Goal: Task Accomplishment & Management: Use online tool/utility

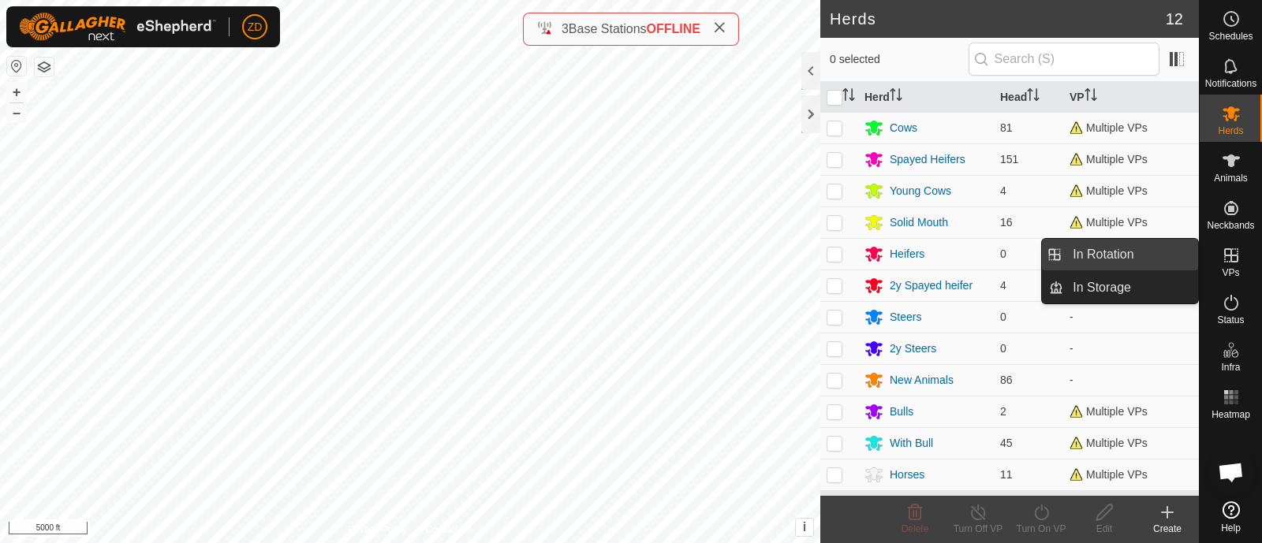
click at [1161, 252] on link "In Rotation" at bounding box center [1130, 255] width 135 height 32
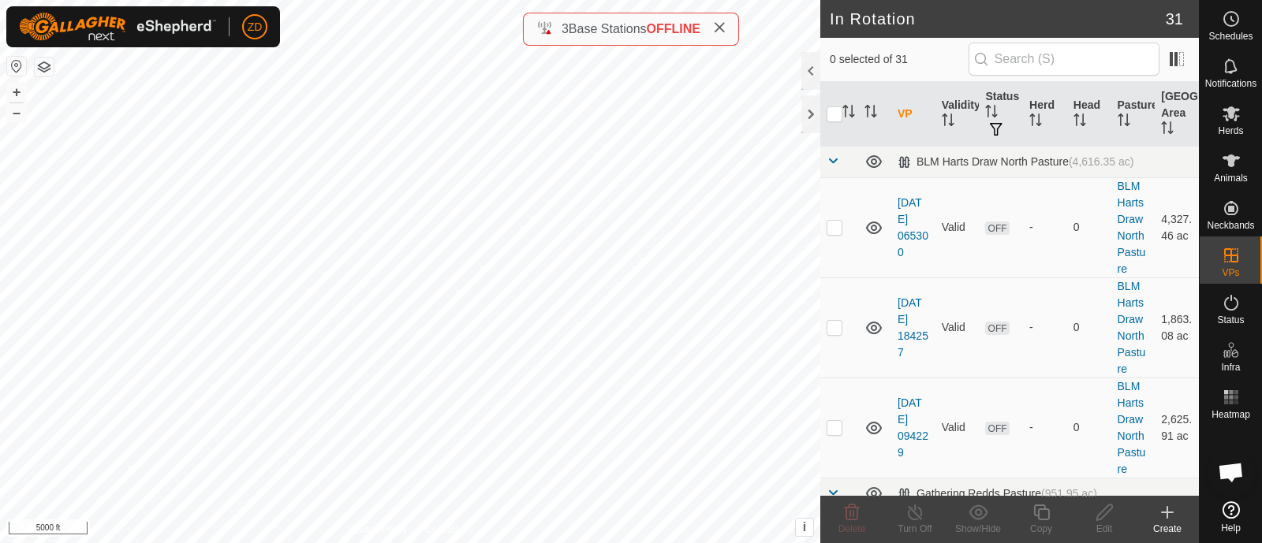
click at [1166, 506] on icon at bounding box center [1166, 512] width 19 height 19
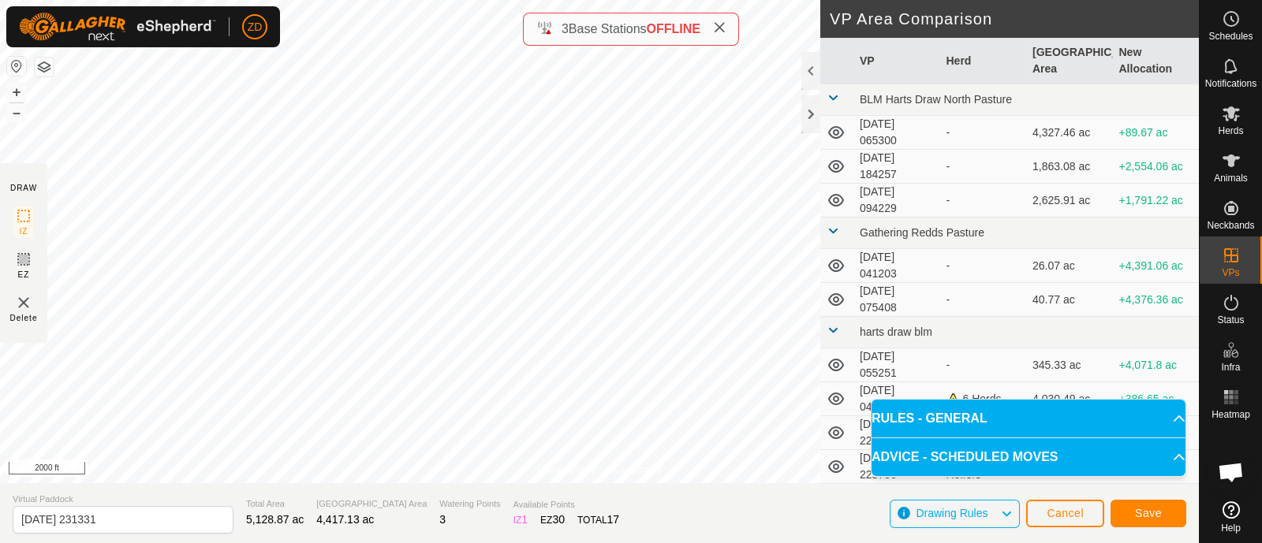
click at [449, 0] on html "ZD Schedules Notifications Herds Animals Neckbands VPs Status Infra Heatmap Hel…" at bounding box center [631, 271] width 1262 height 543
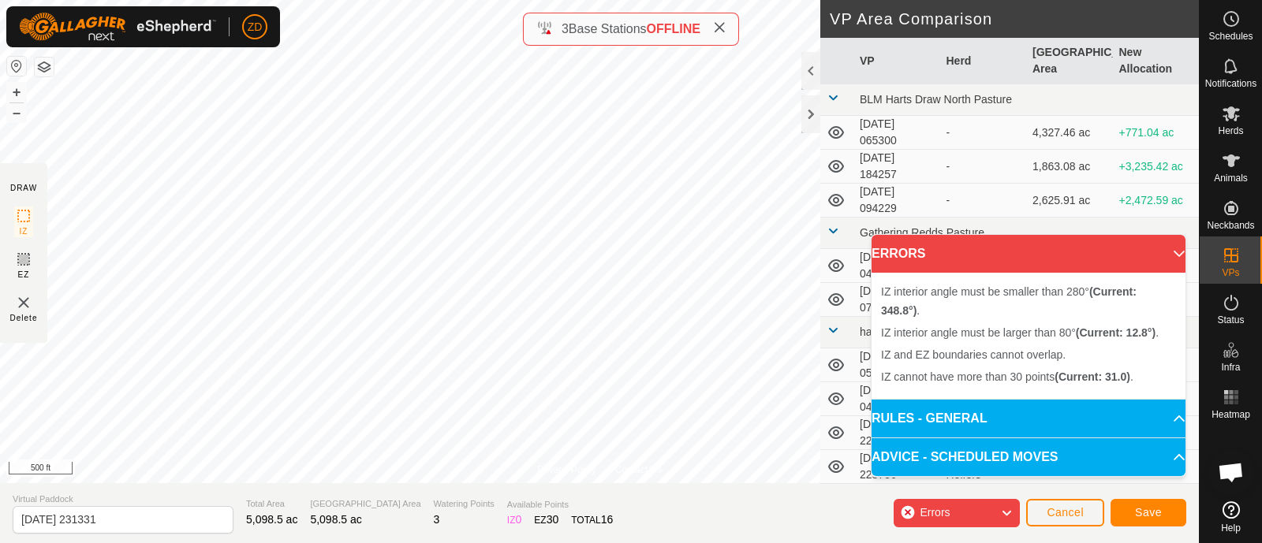
click at [266, 37] on div "ZD" at bounding box center [254, 26] width 25 height 25
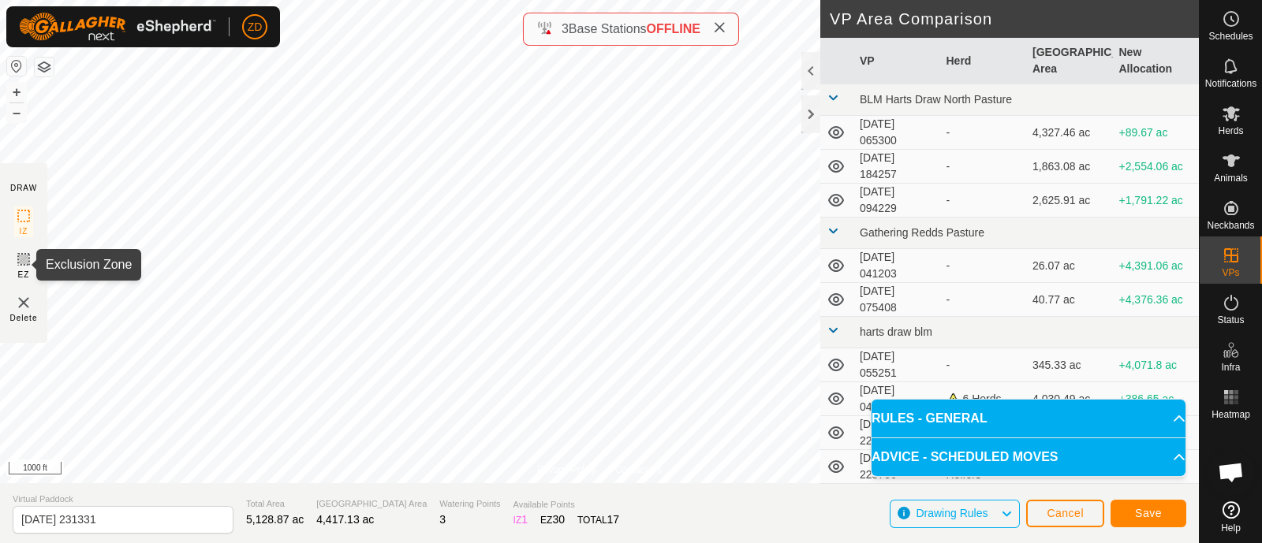
click at [27, 255] on icon at bounding box center [23, 259] width 19 height 19
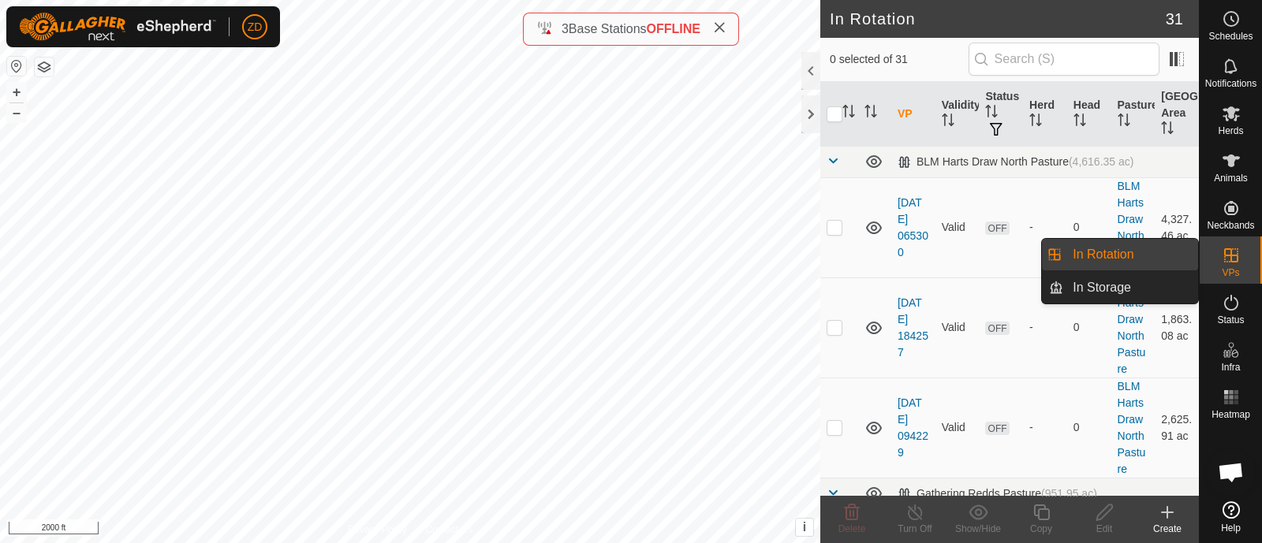
click at [1132, 260] on link "In Rotation" at bounding box center [1130, 255] width 135 height 32
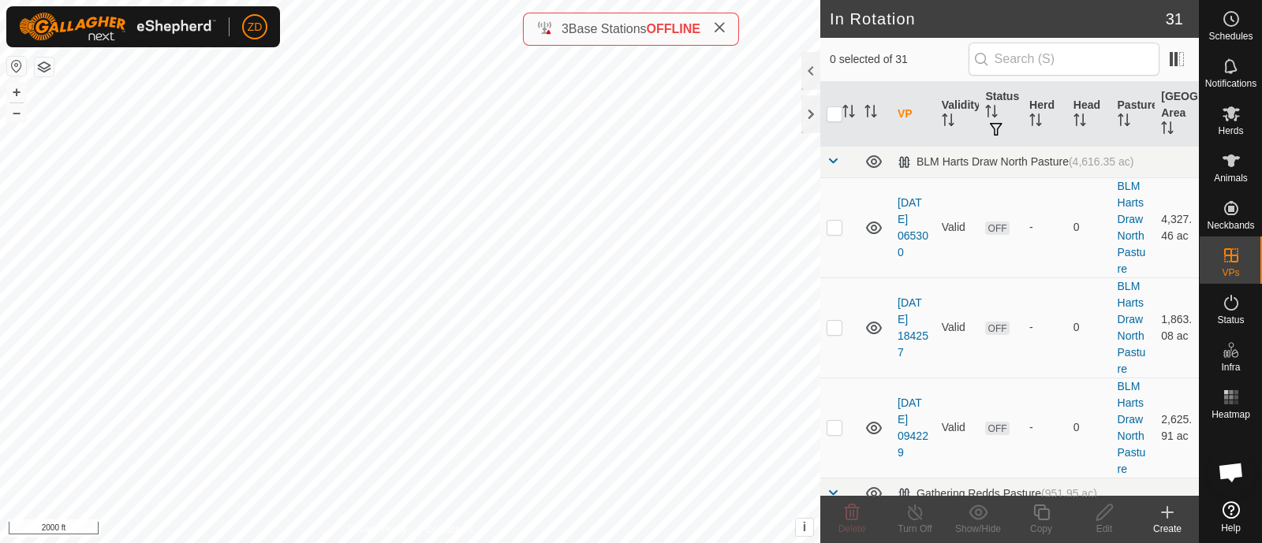
click at [1162, 515] on icon at bounding box center [1166, 512] width 19 height 19
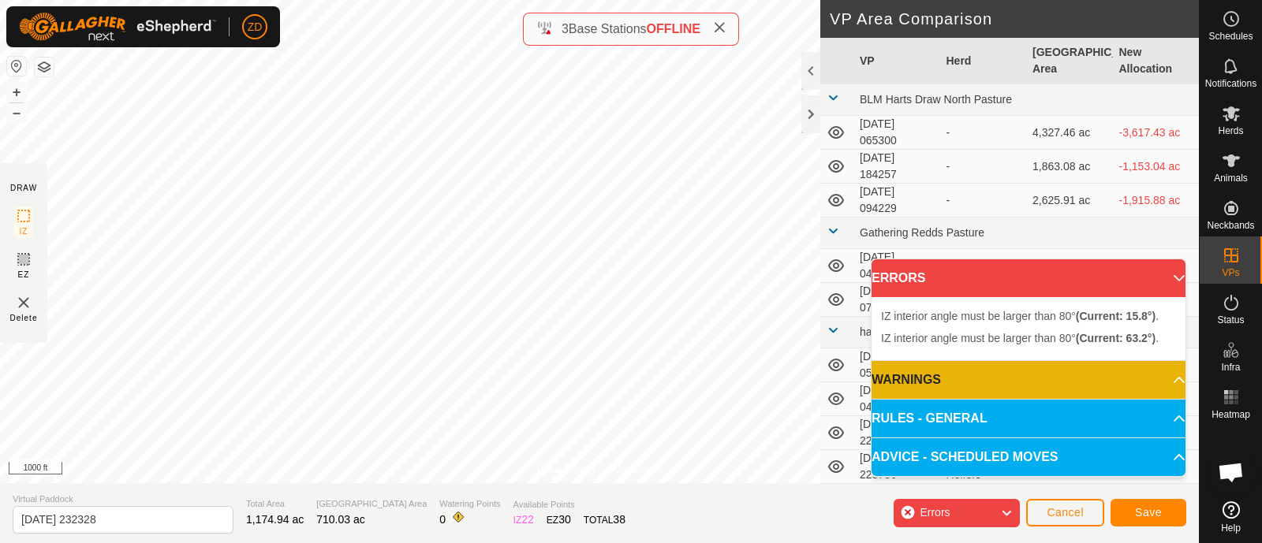
click at [292, 0] on html "ZD Schedules Notifications Herds Animals Neckbands VPs Status Infra Heatmap Hel…" at bounding box center [631, 271] width 1262 height 543
click at [296, 0] on html "ZD Schedules Notifications Herds Animals Neckbands VPs Status Infra Heatmap Hel…" at bounding box center [631, 271] width 1262 height 543
click at [249, 45] on div "ZD Schedules Notifications Herds Animals Neckbands VPs Status Infra Heatmap Hel…" at bounding box center [631, 271] width 1262 height 543
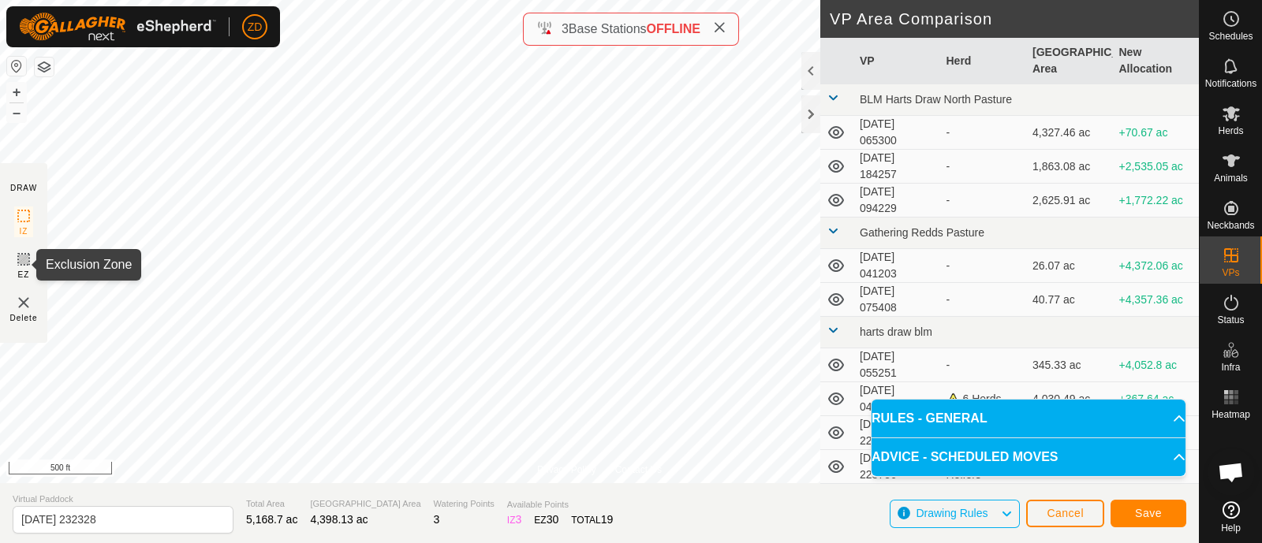
click at [20, 255] on icon at bounding box center [23, 259] width 19 height 19
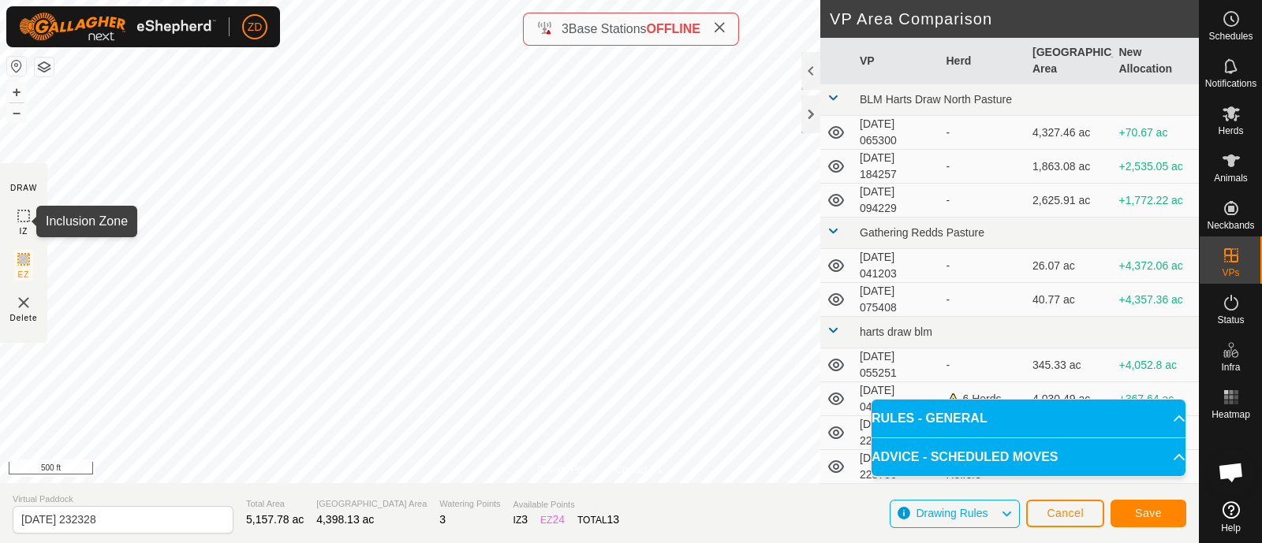
click at [24, 218] on icon at bounding box center [23, 216] width 19 height 19
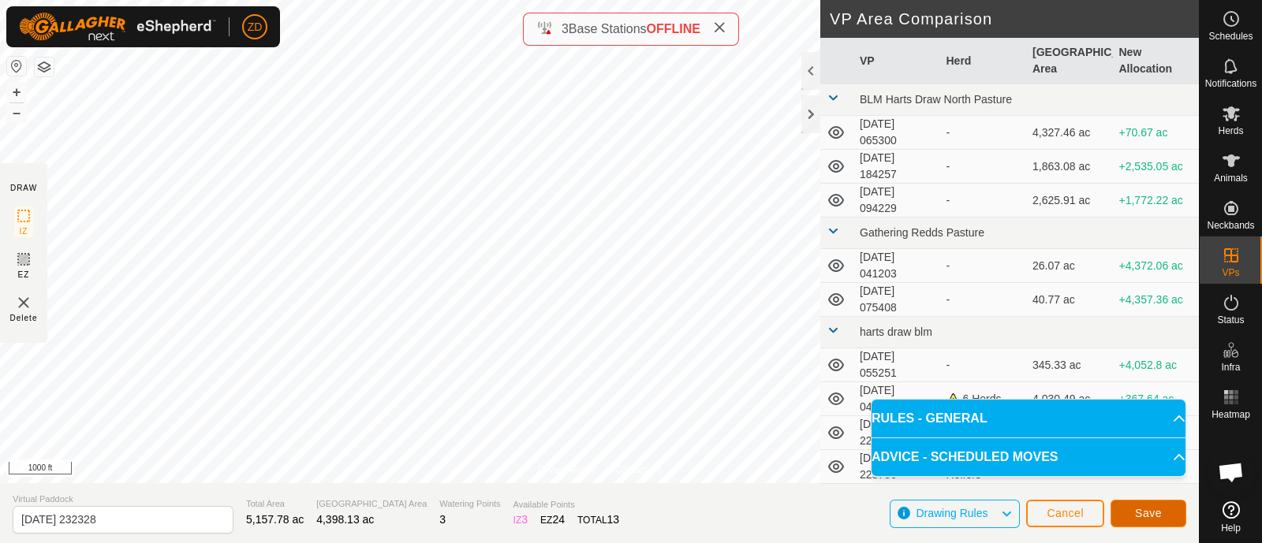
click at [1163, 510] on button "Save" at bounding box center [1148, 514] width 76 height 28
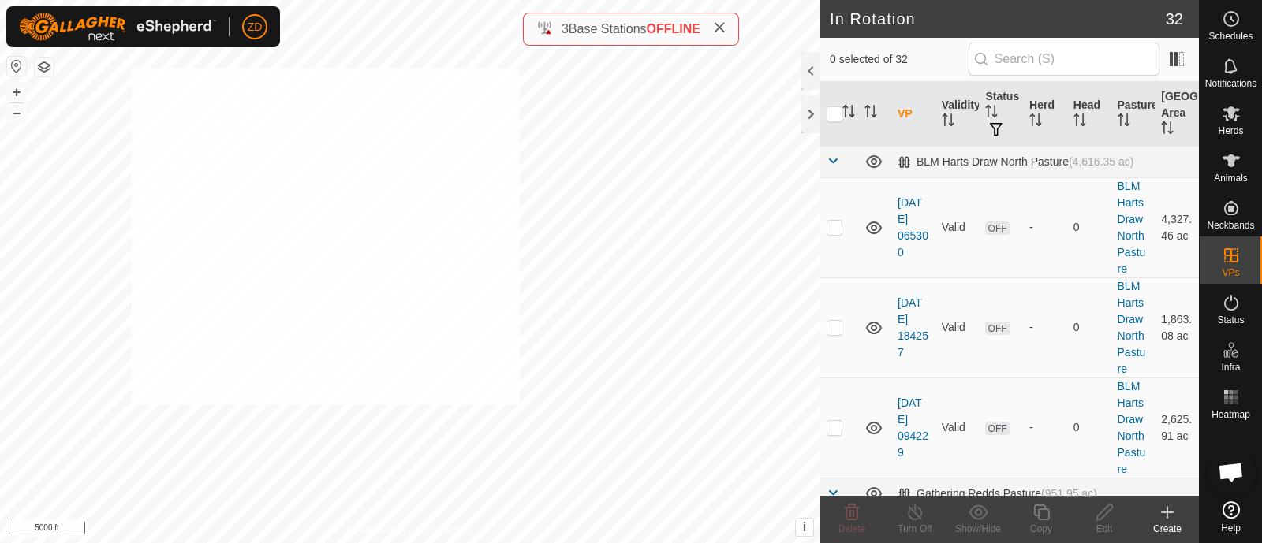
checkbox input "true"
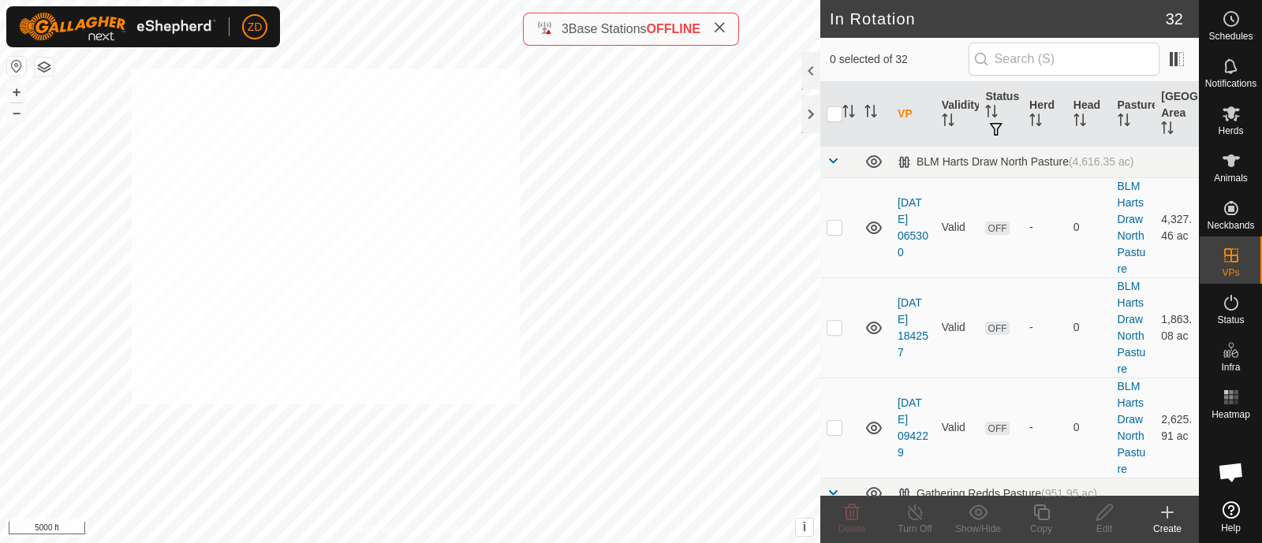
checkbox input "true"
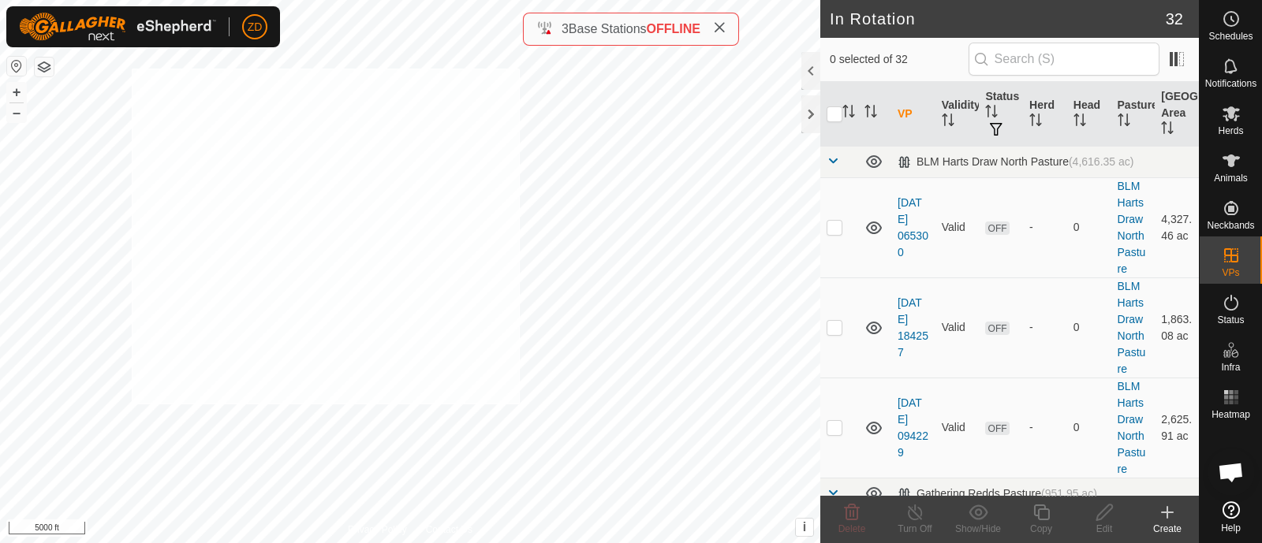
checkbox input "true"
click at [1230, 159] on icon at bounding box center [1230, 161] width 17 height 13
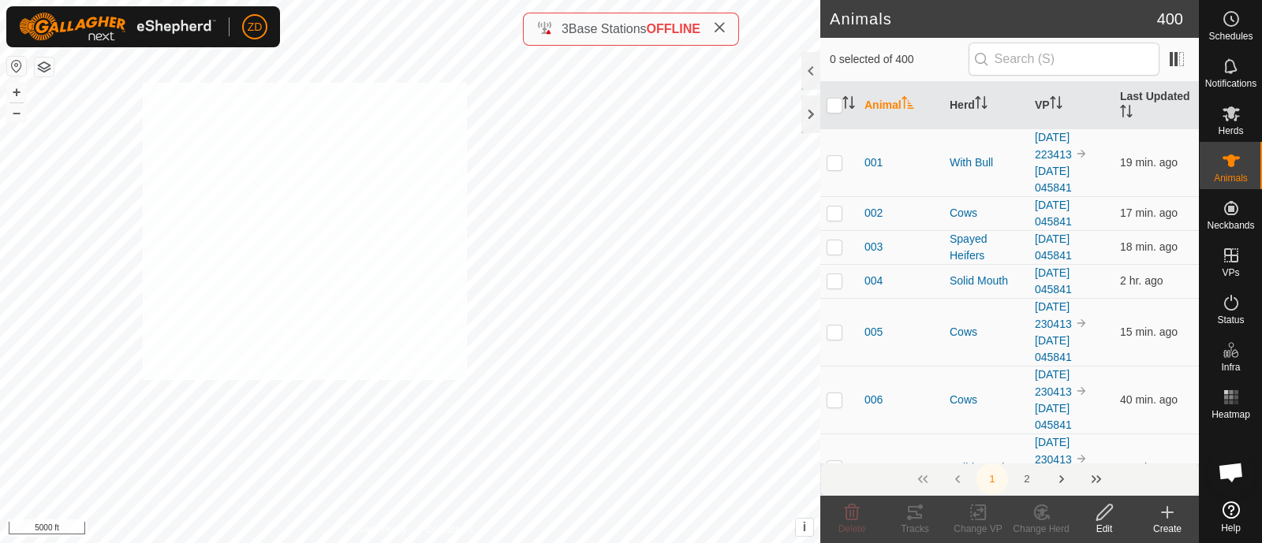
checkbox input "true"
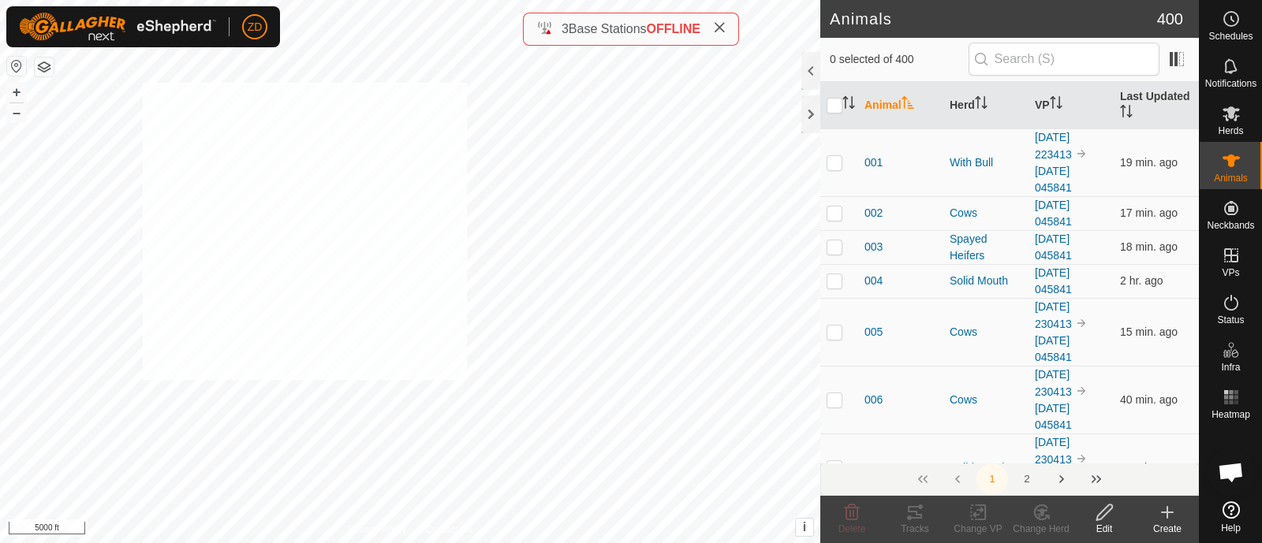
checkbox input "true"
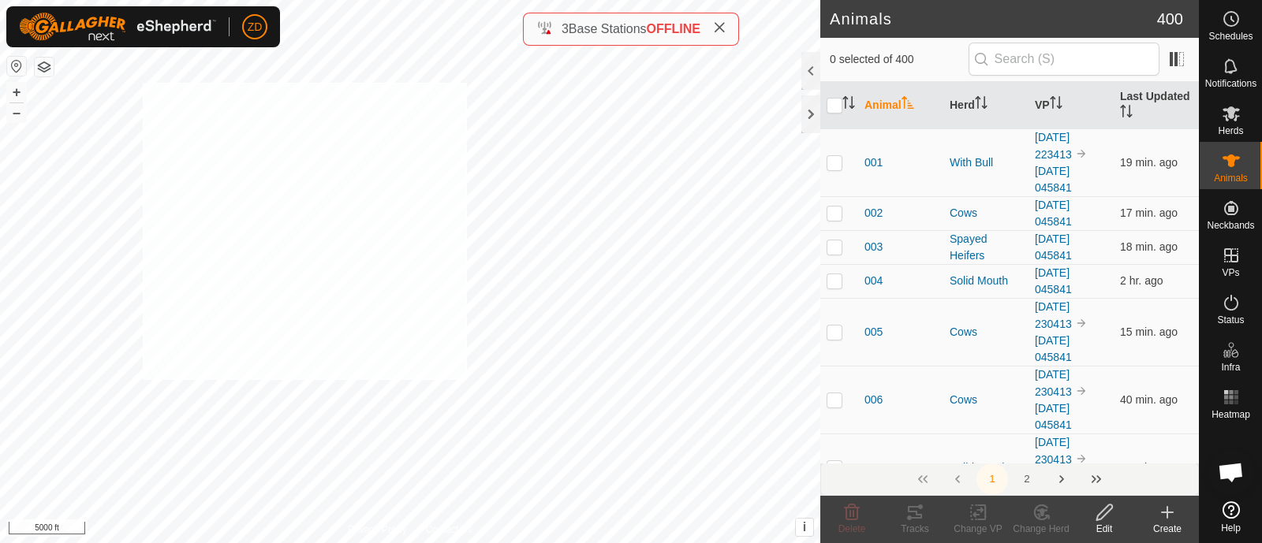
checkbox input "true"
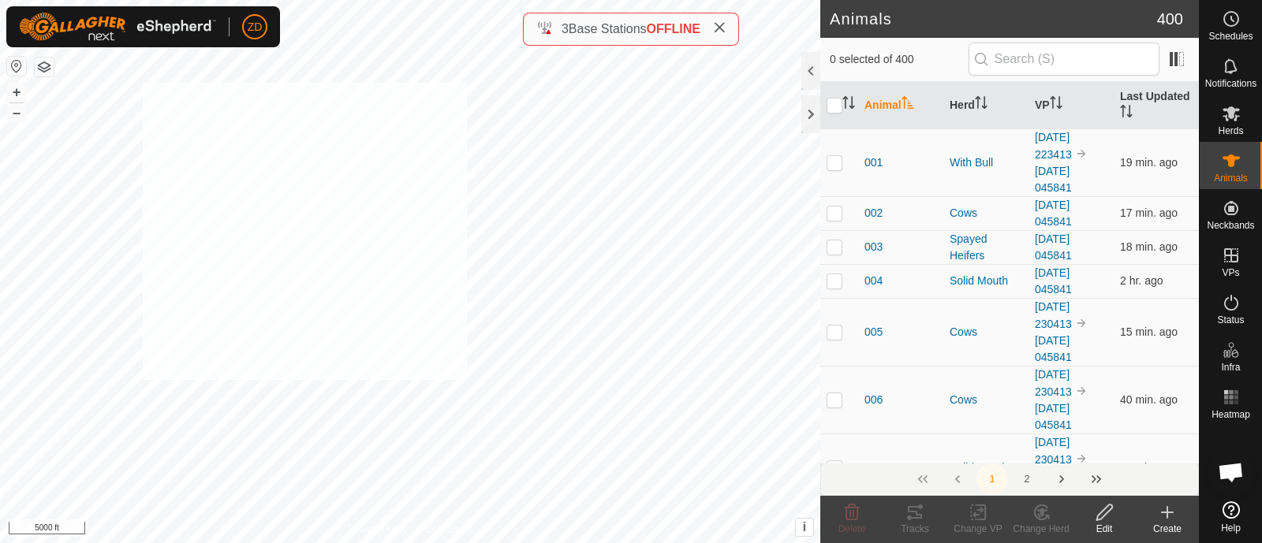
checkbox input "true"
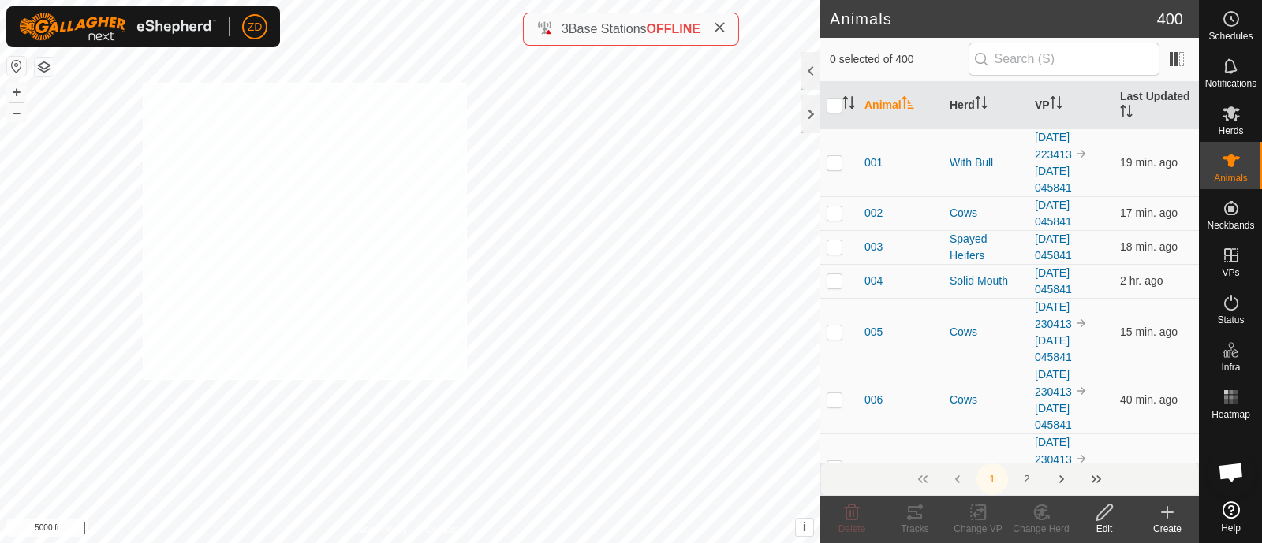
checkbox input "true"
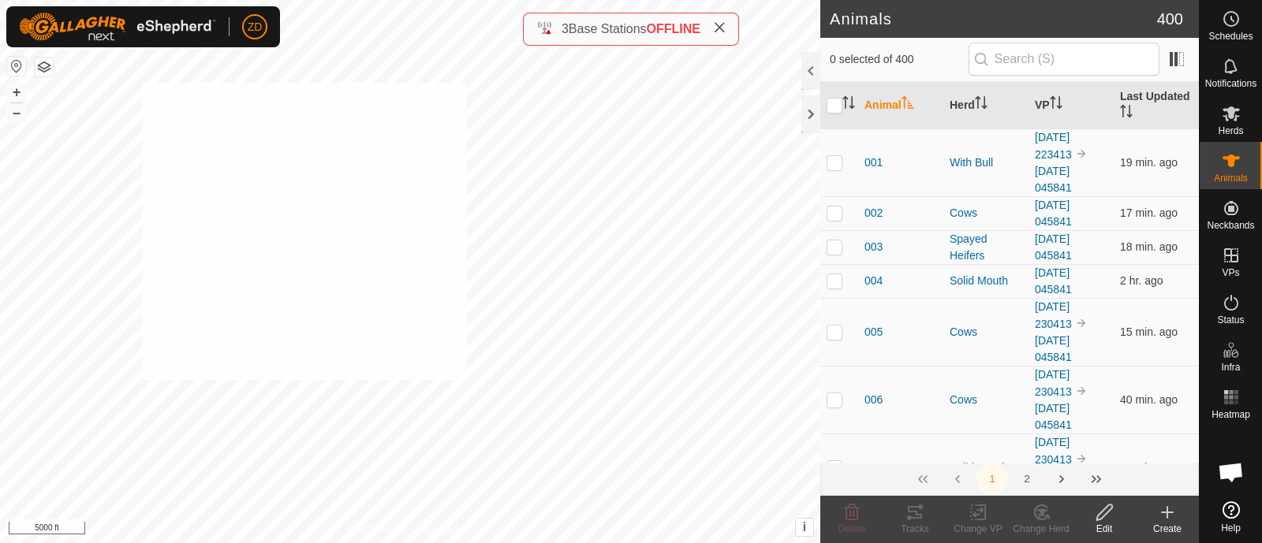
checkbox input "true"
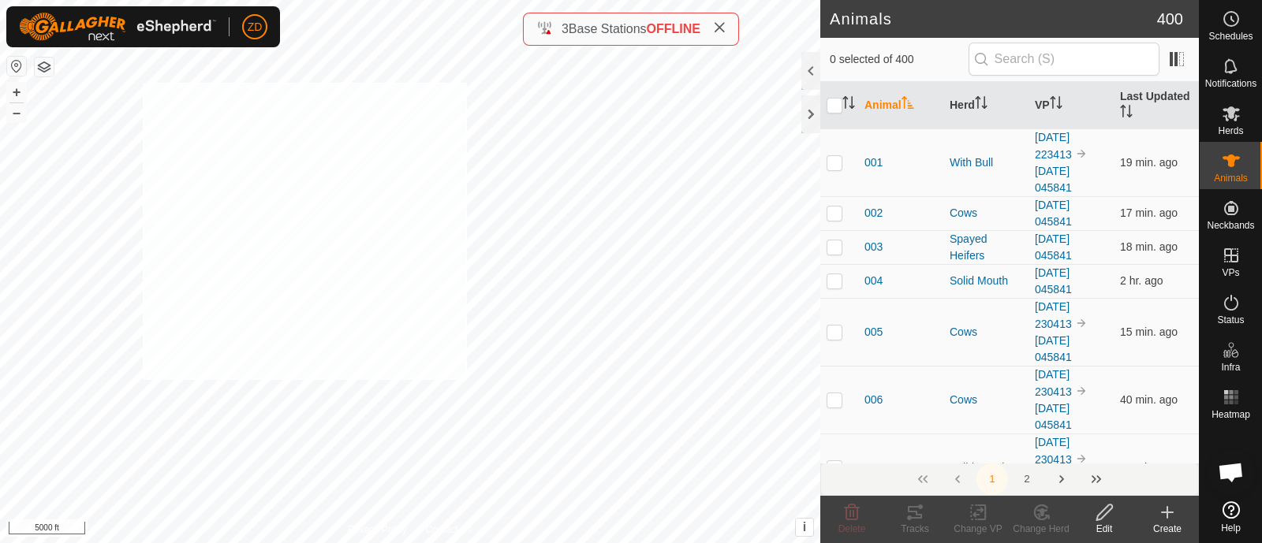
checkbox input "true"
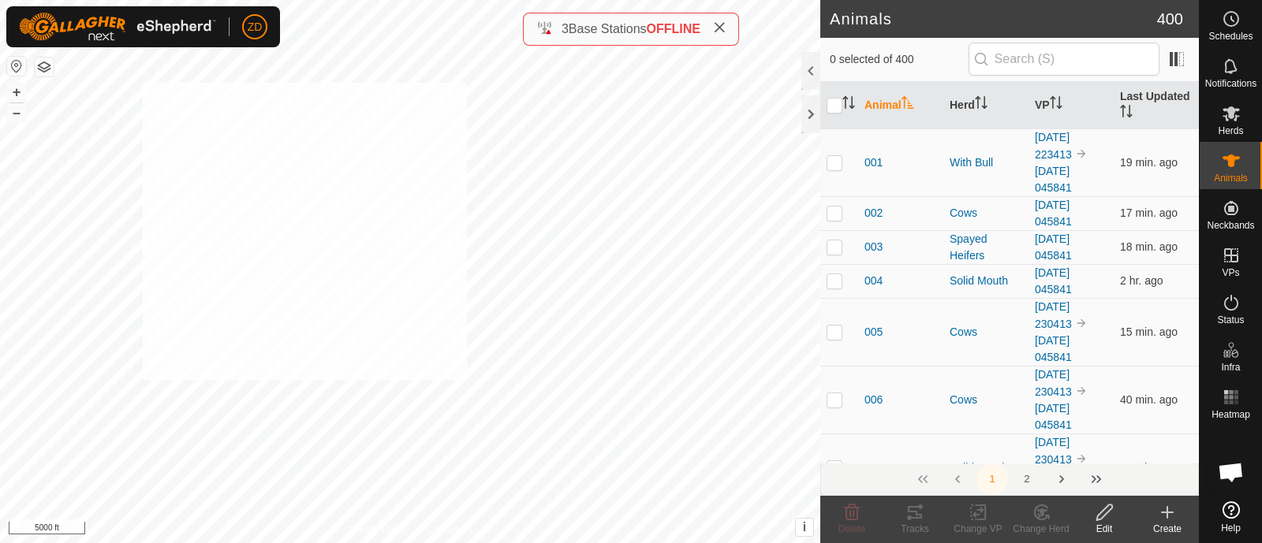
checkbox input "true"
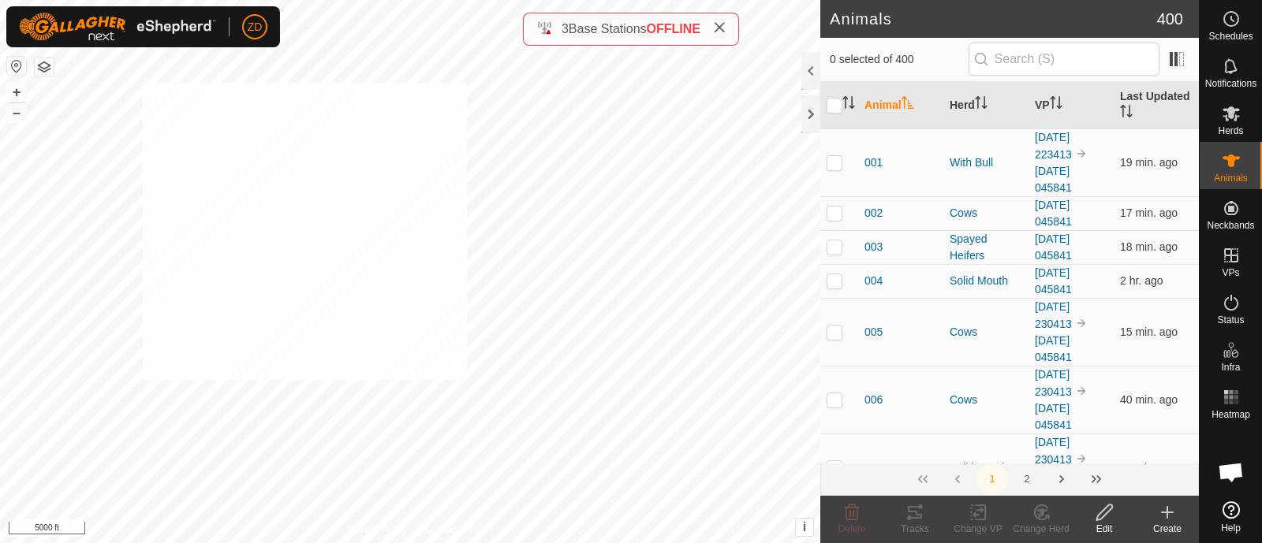
checkbox input "true"
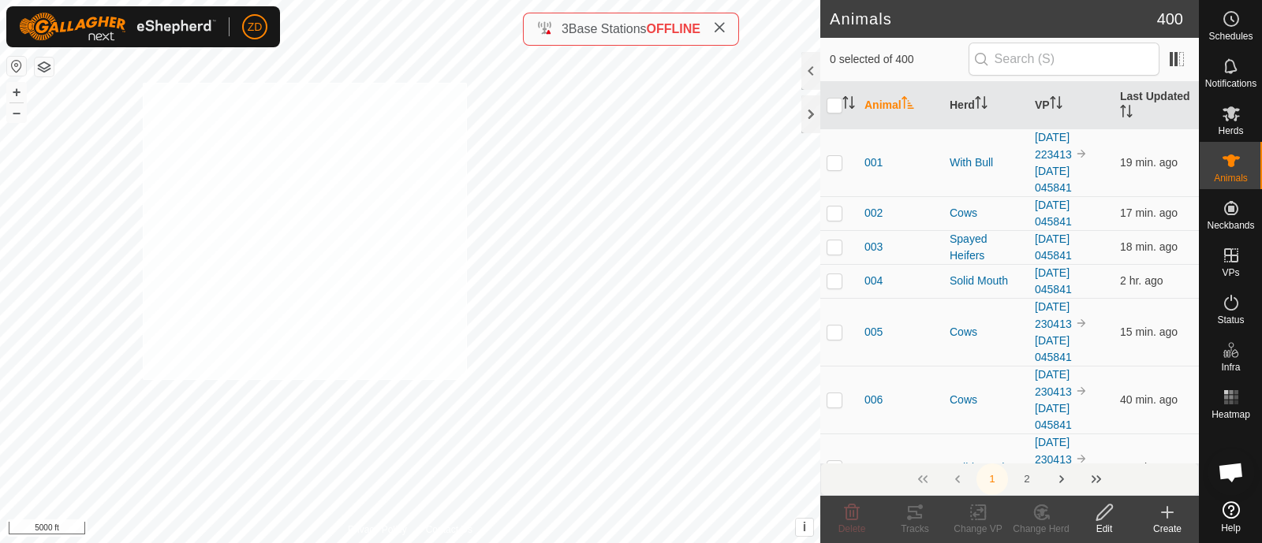
checkbox input "true"
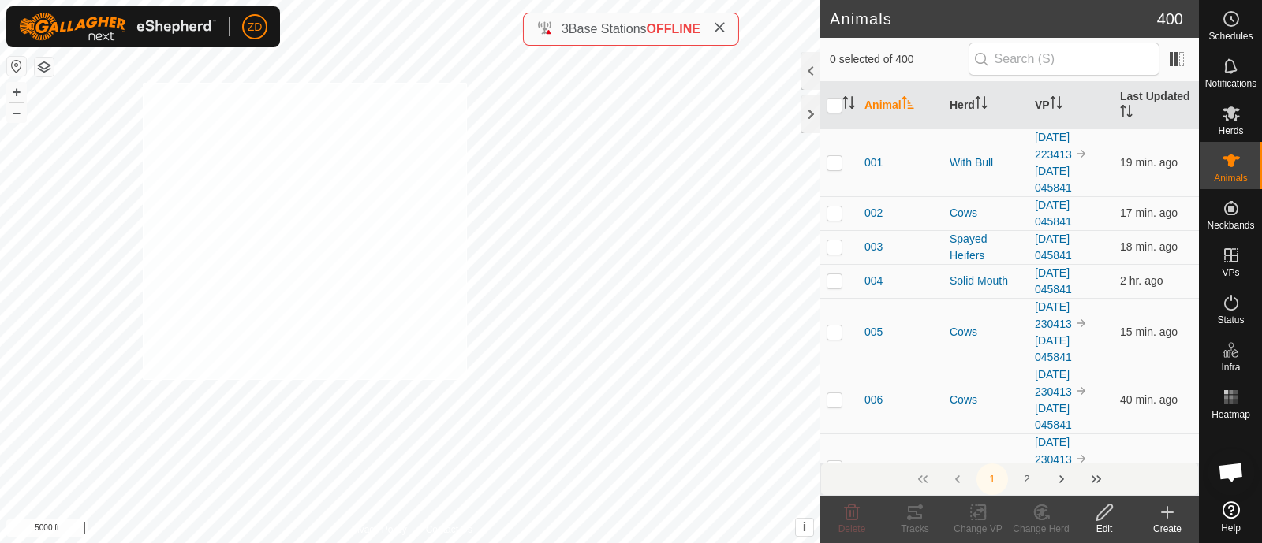
checkbox input "true"
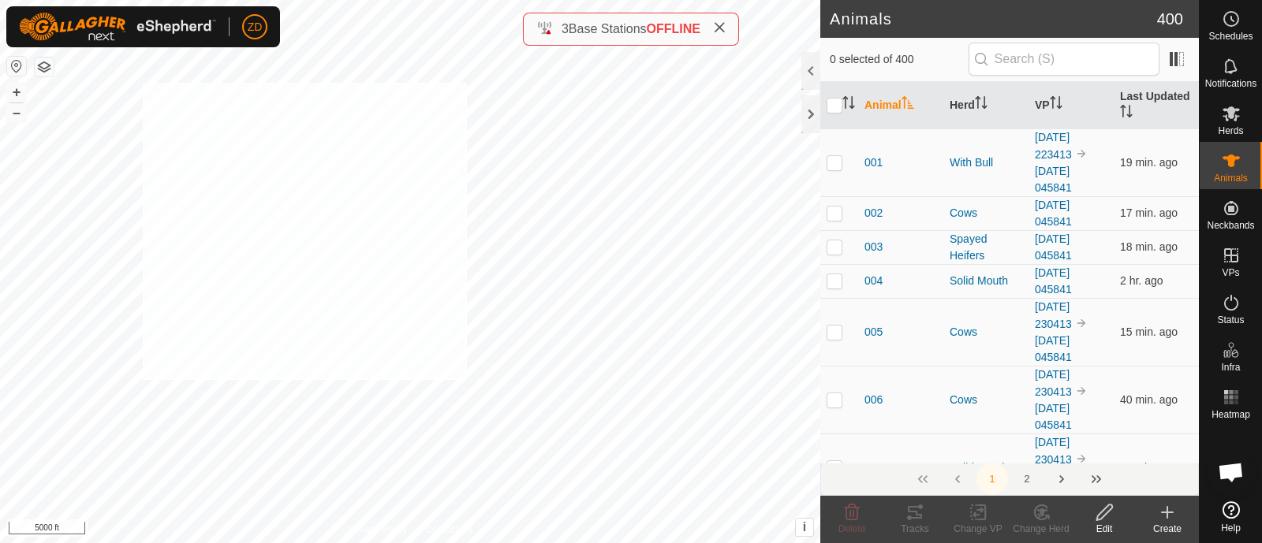
checkbox input "true"
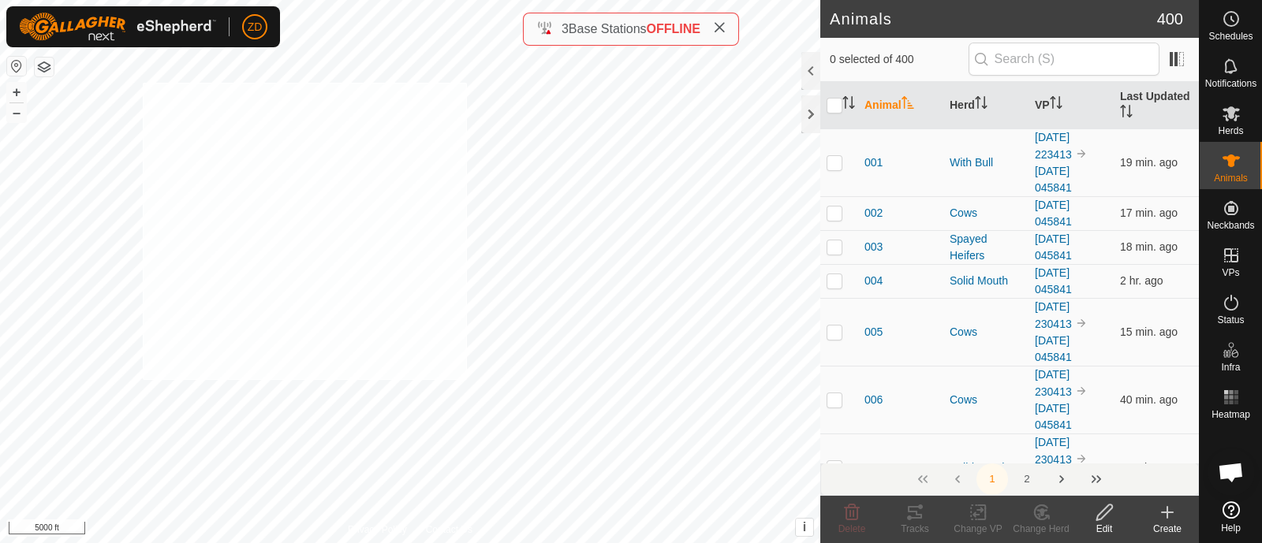
checkbox input "true"
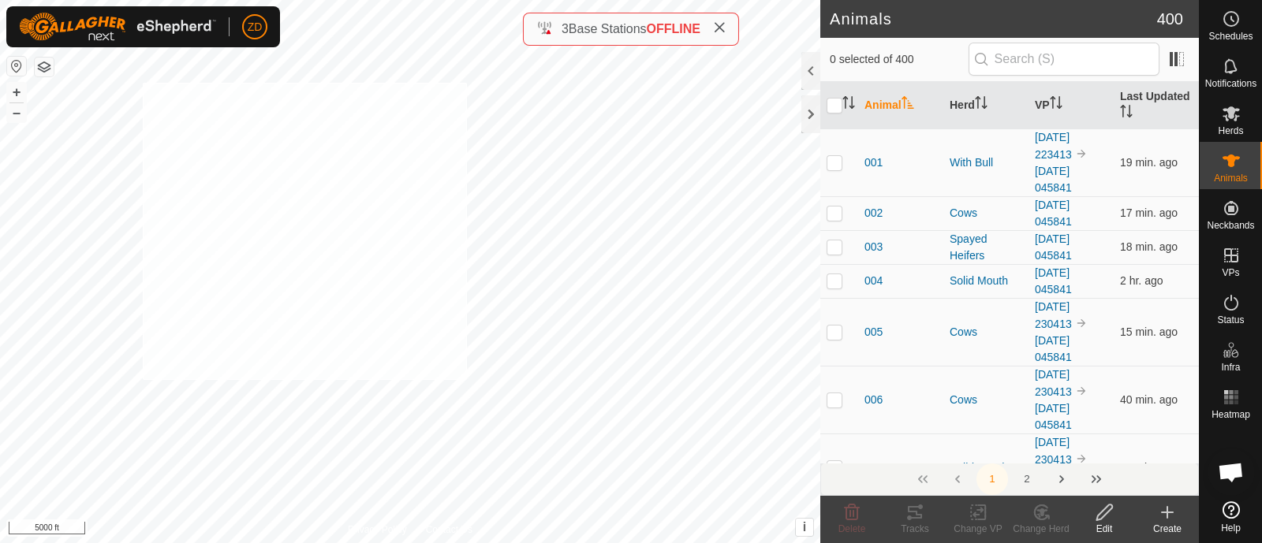
checkbox input "true"
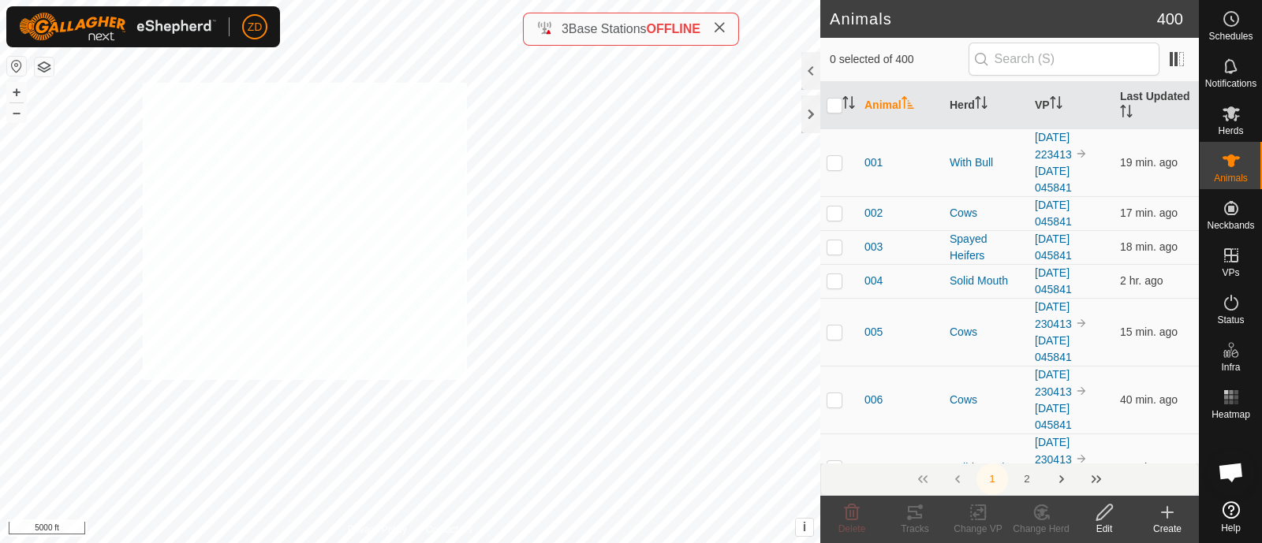
checkbox input "true"
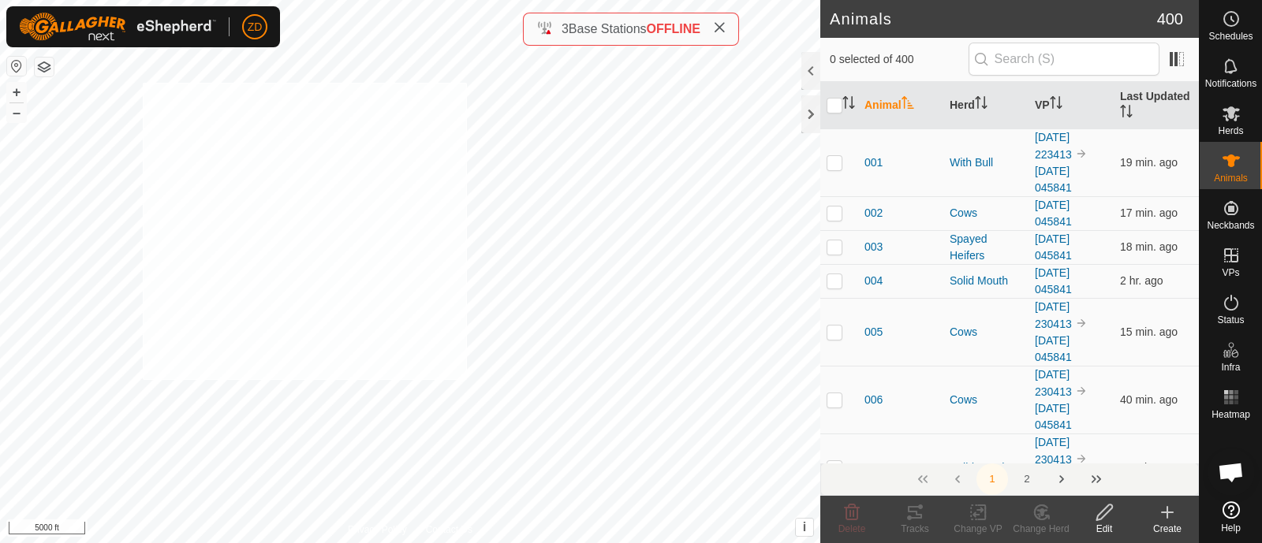
checkbox input "true"
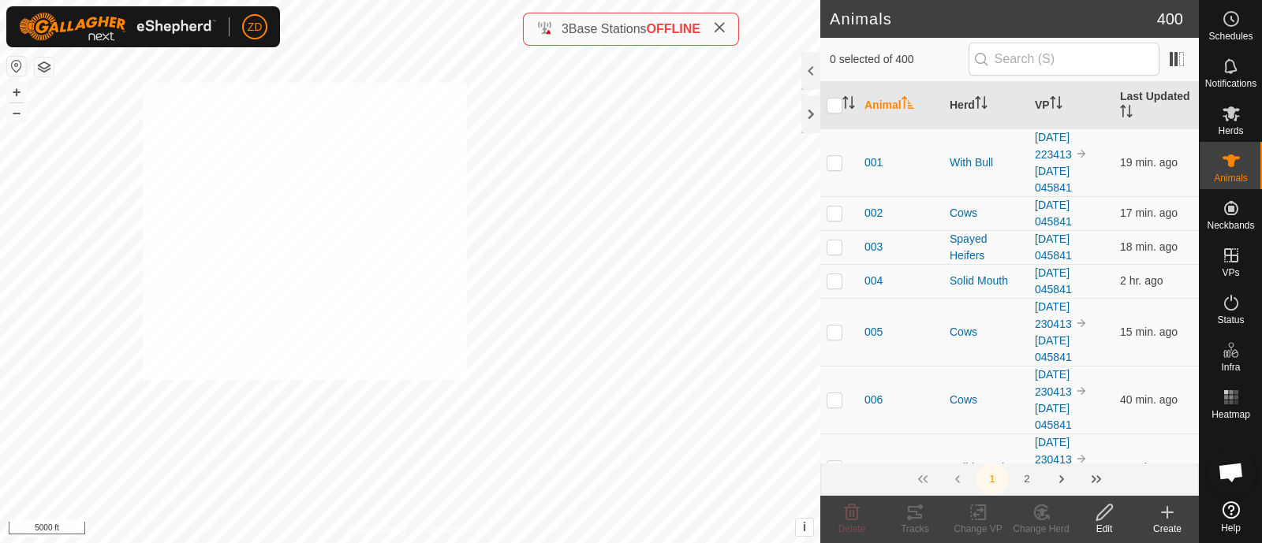
checkbox input "true"
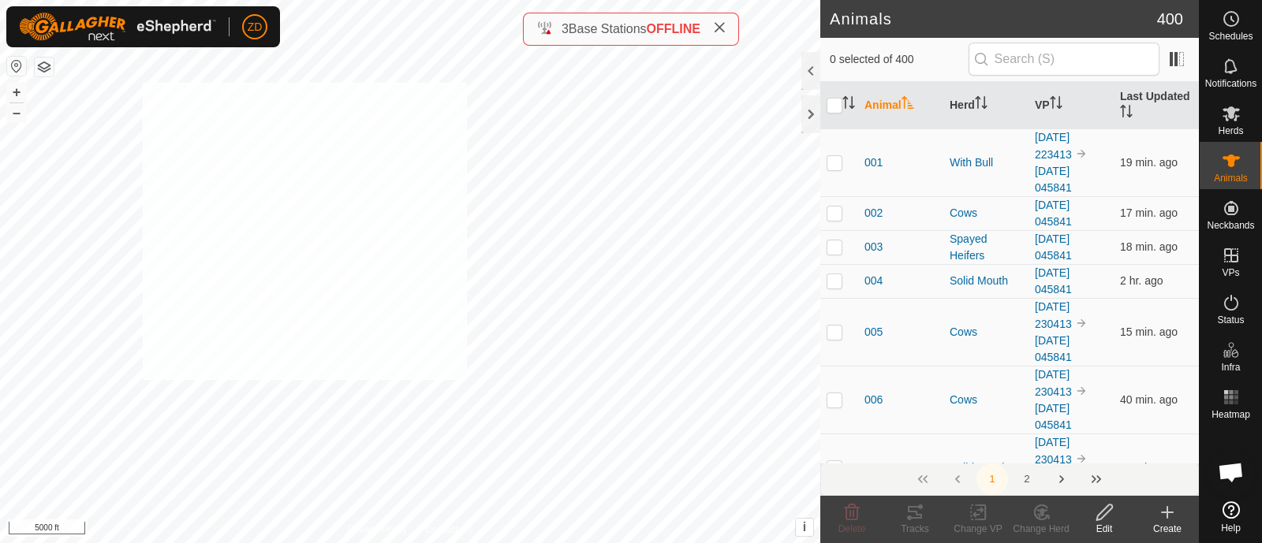
checkbox input "true"
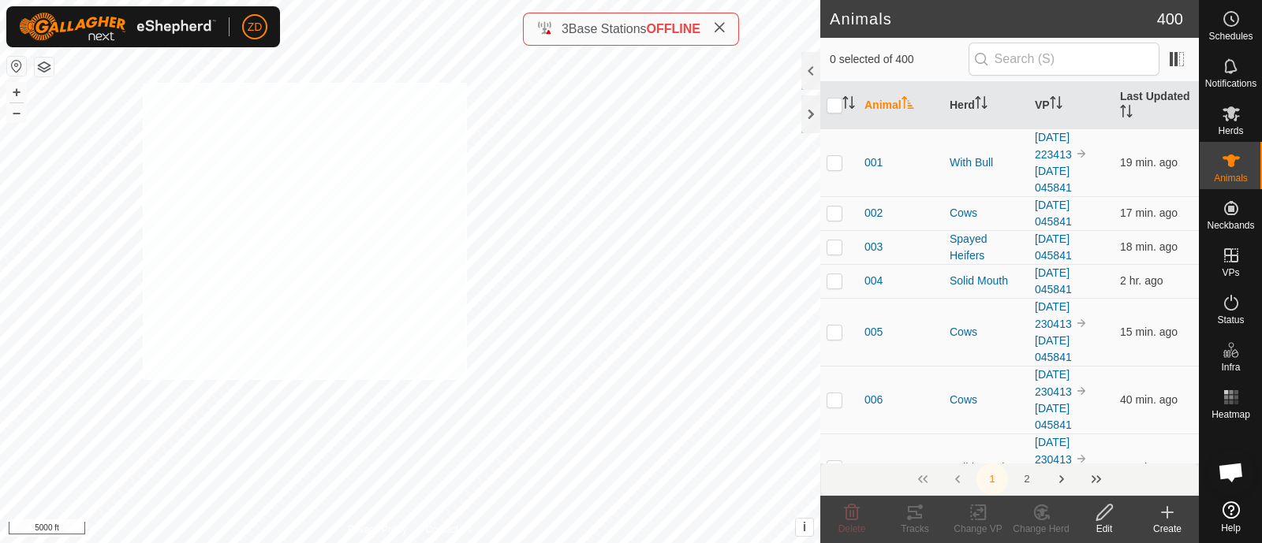
checkbox input "true"
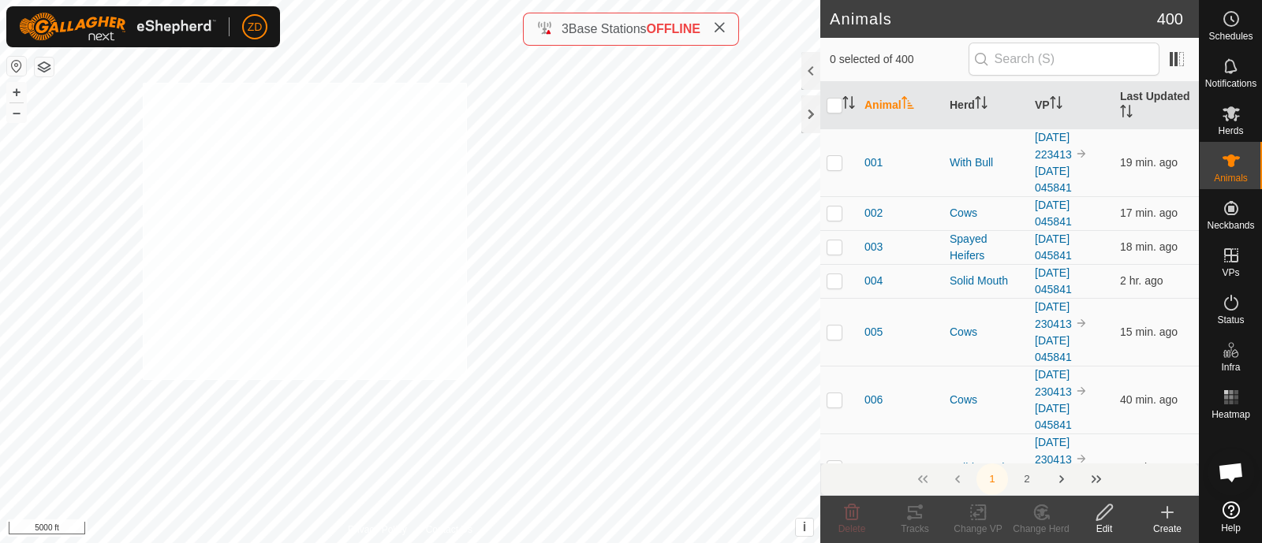
checkbox input "true"
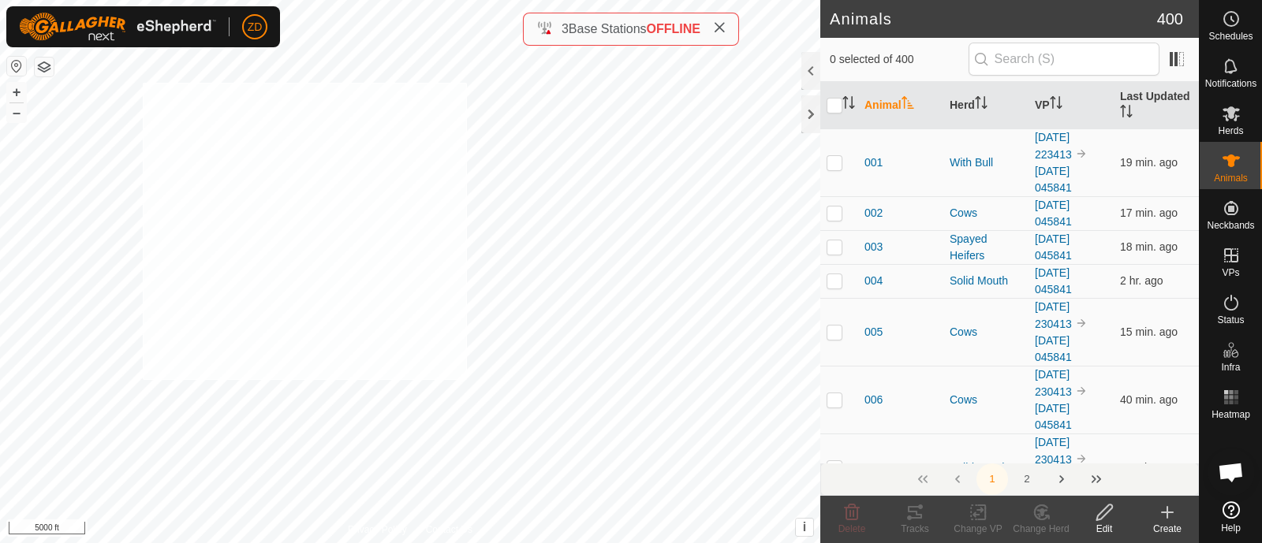
checkbox input "true"
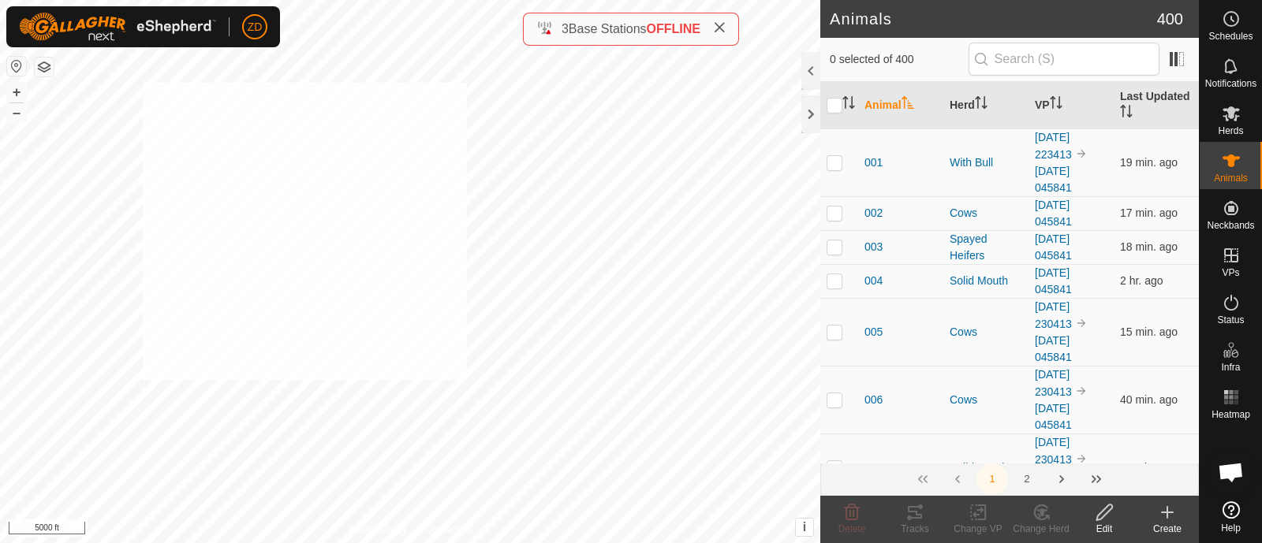
checkbox input "true"
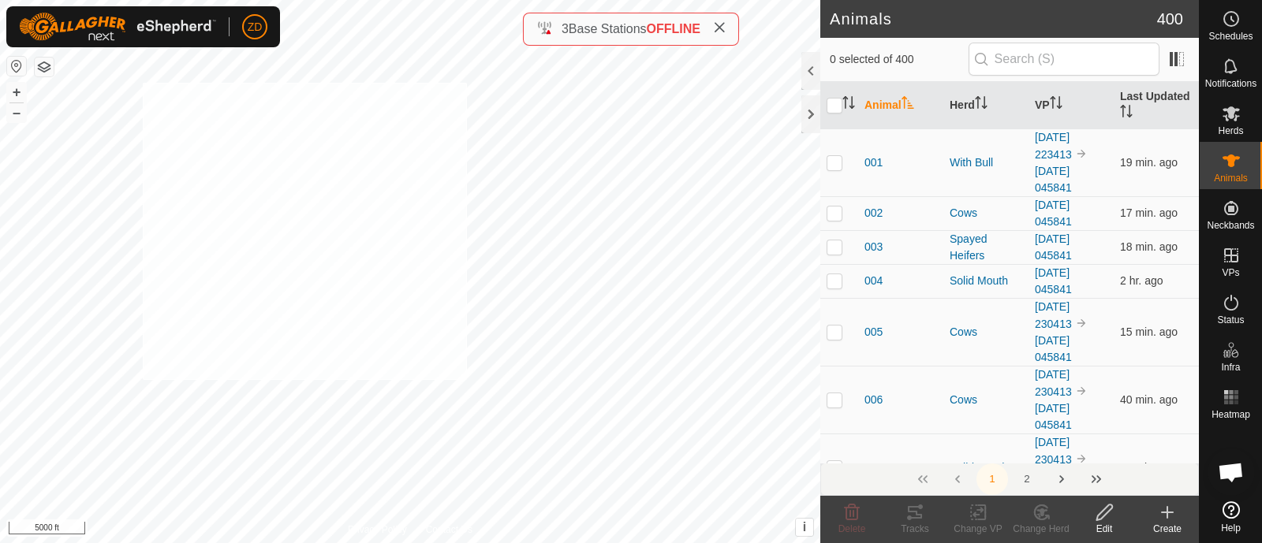
checkbox input "true"
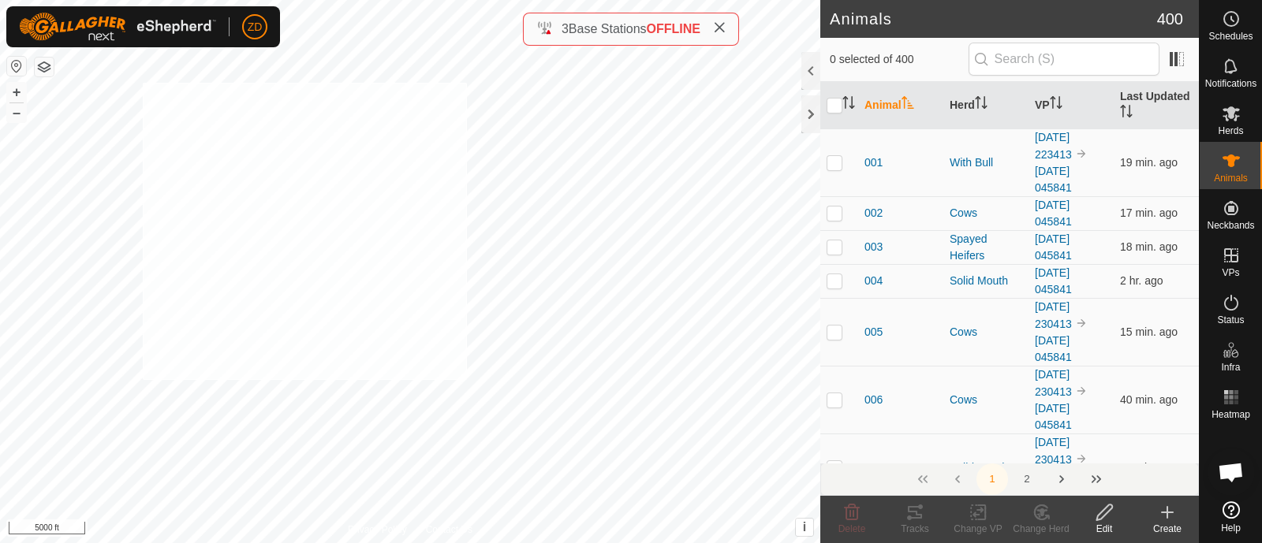
checkbox input "true"
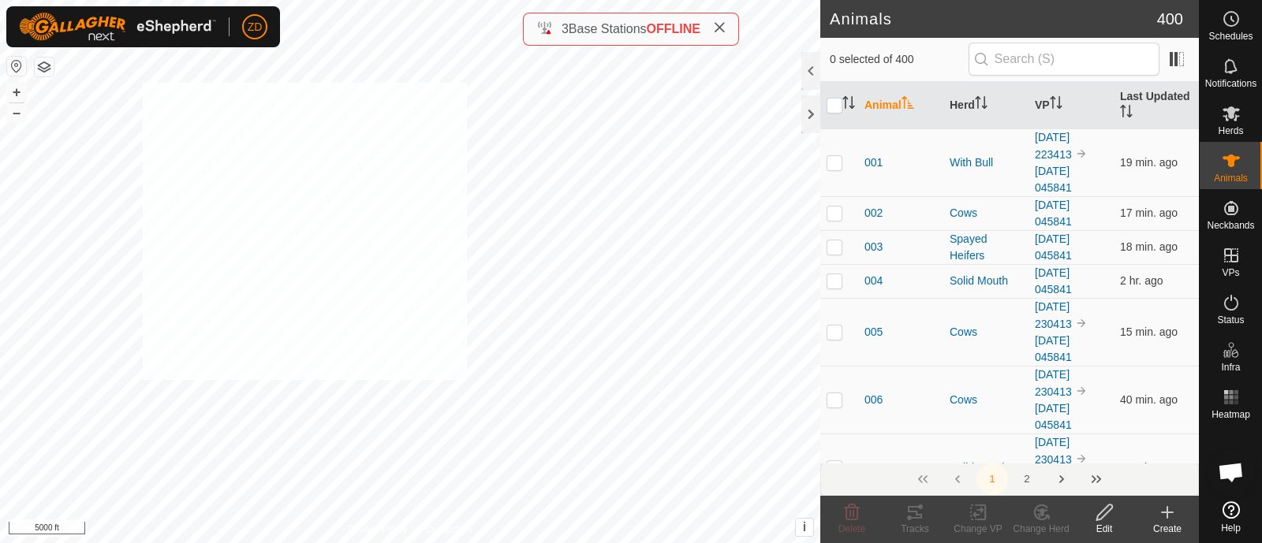
checkbox input "true"
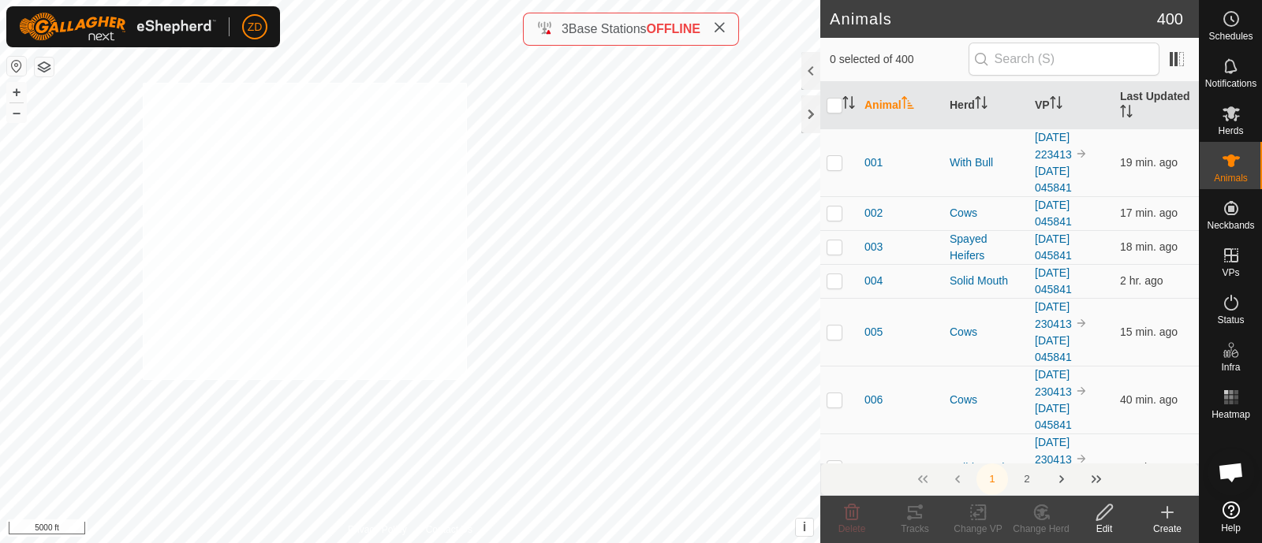
checkbox input "true"
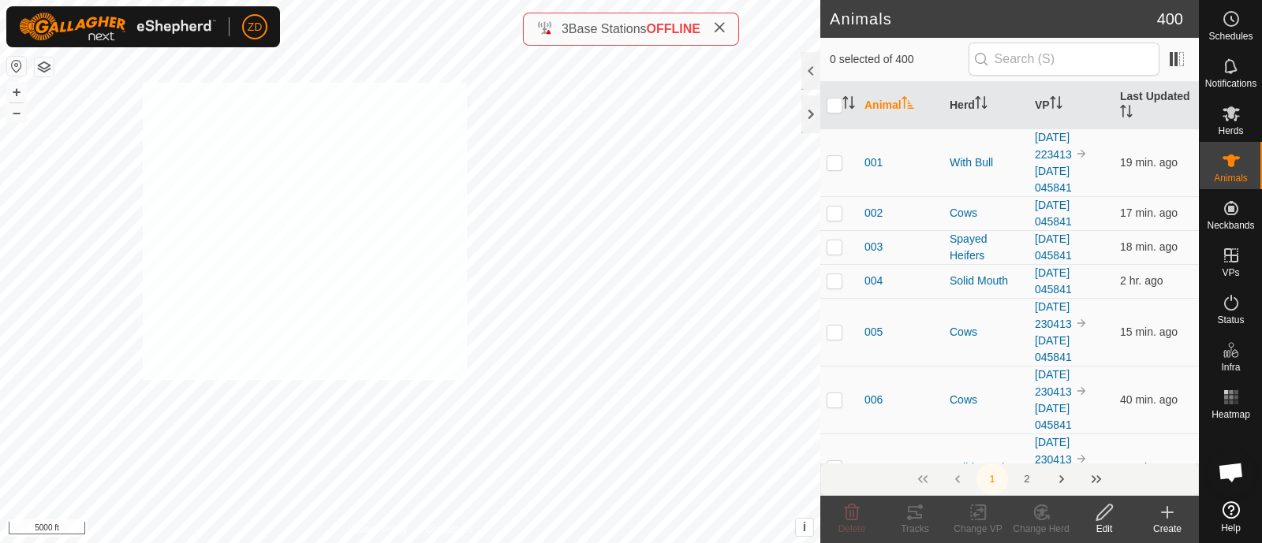
checkbox input "true"
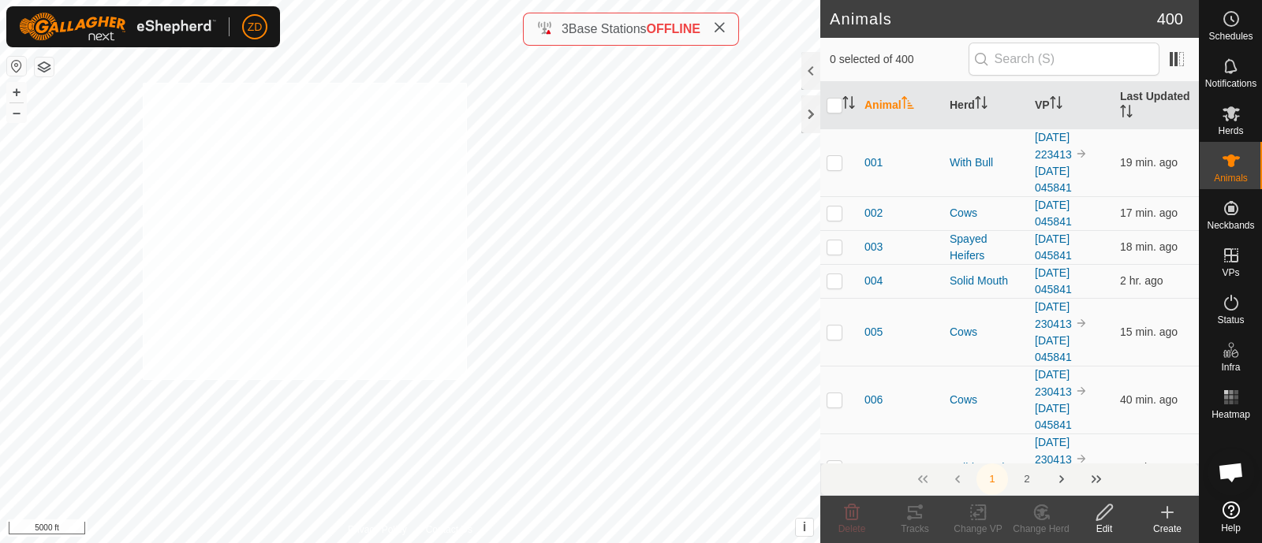
checkbox input "true"
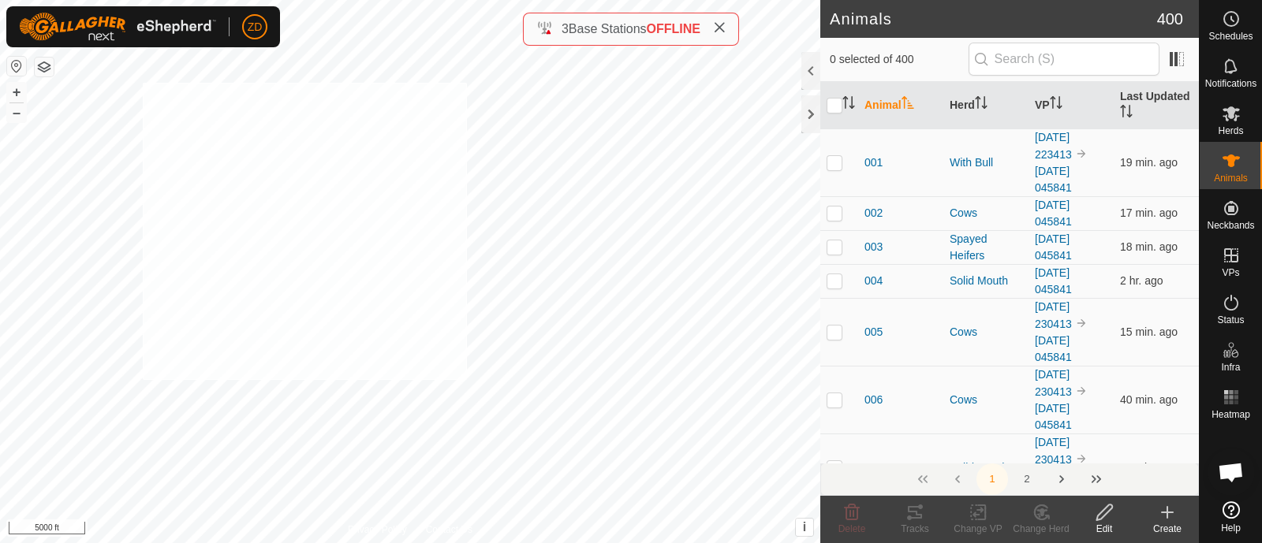
checkbox input "true"
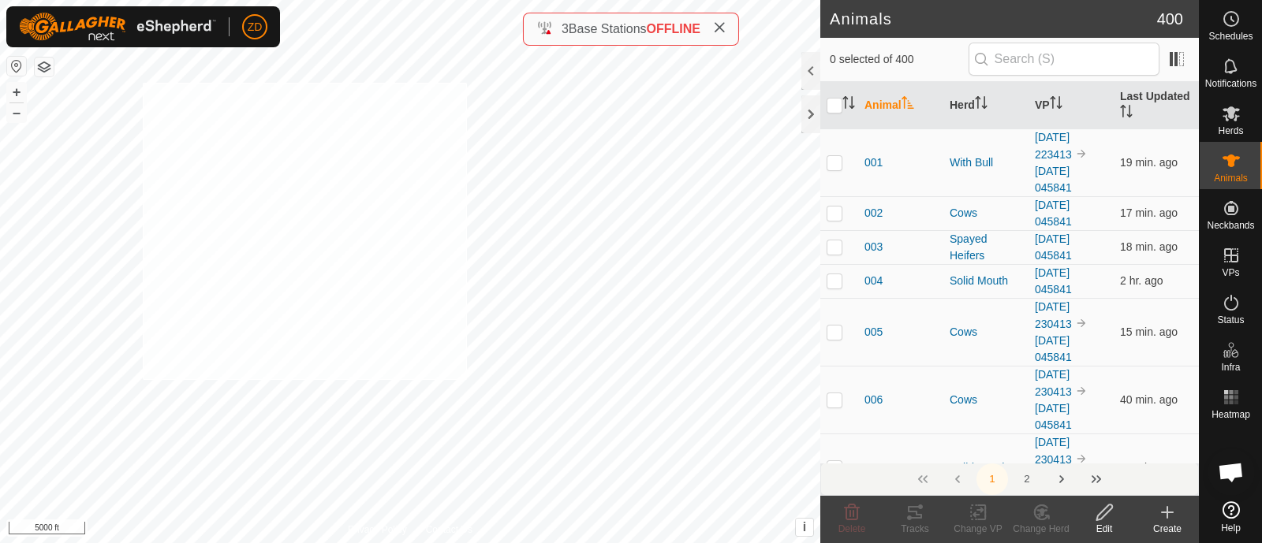
checkbox input "true"
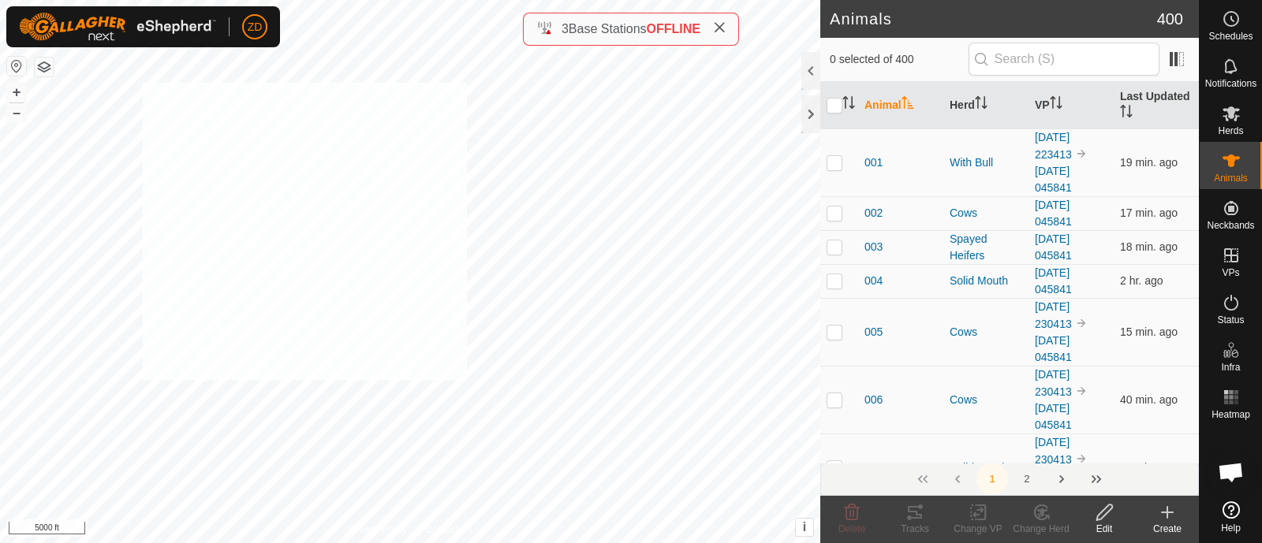
checkbox input "true"
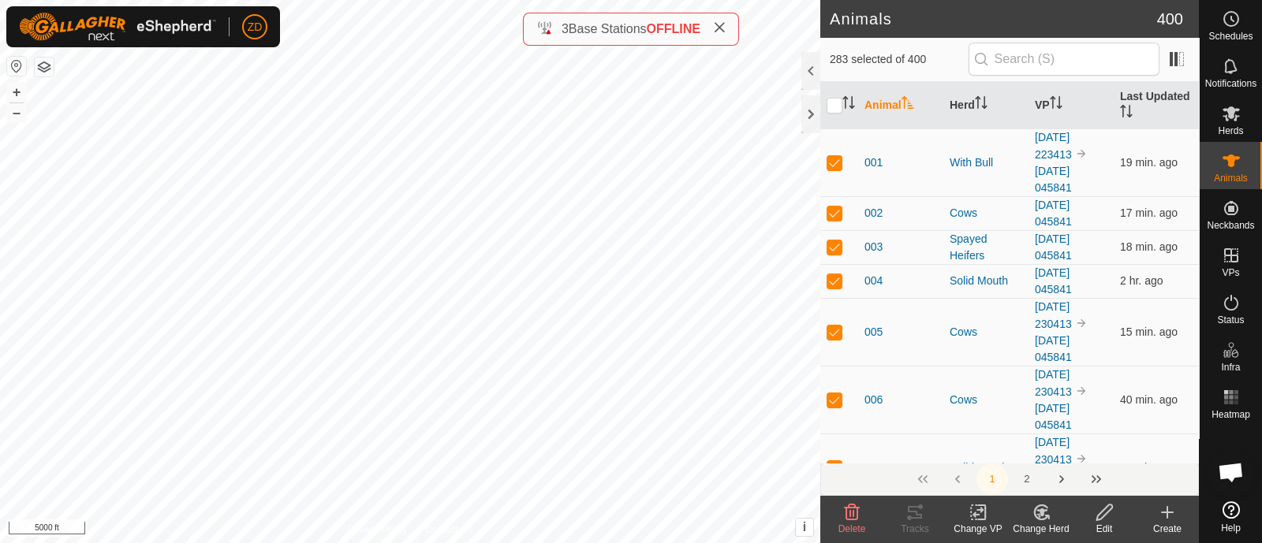
click at [977, 520] on icon at bounding box center [978, 512] width 20 height 19
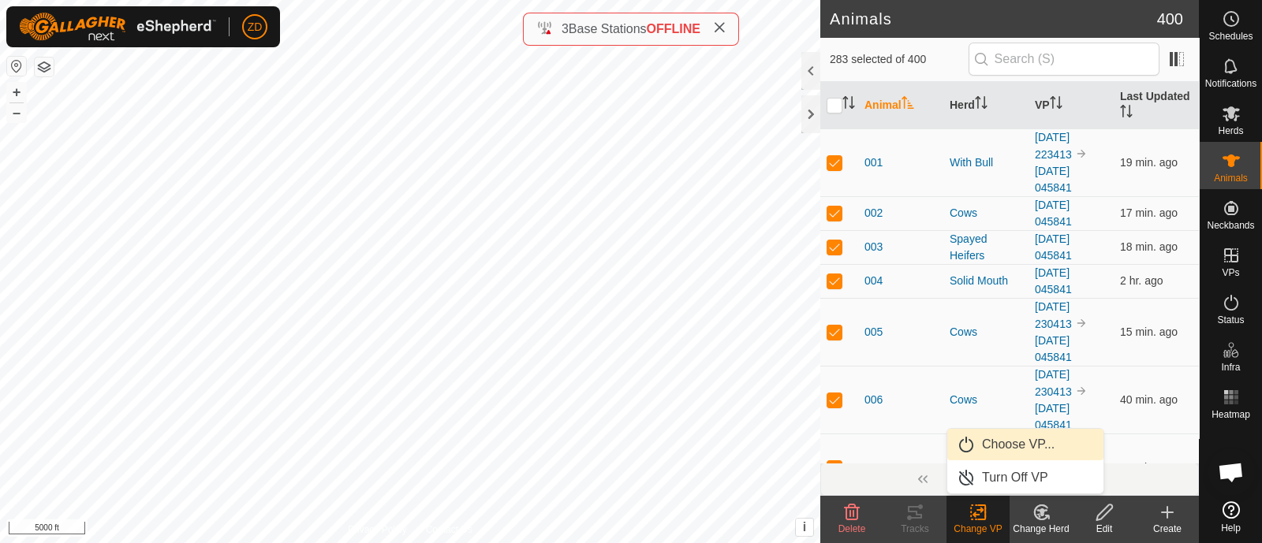
click at [982, 444] on link "Choose VP..." at bounding box center [1025, 445] width 156 height 32
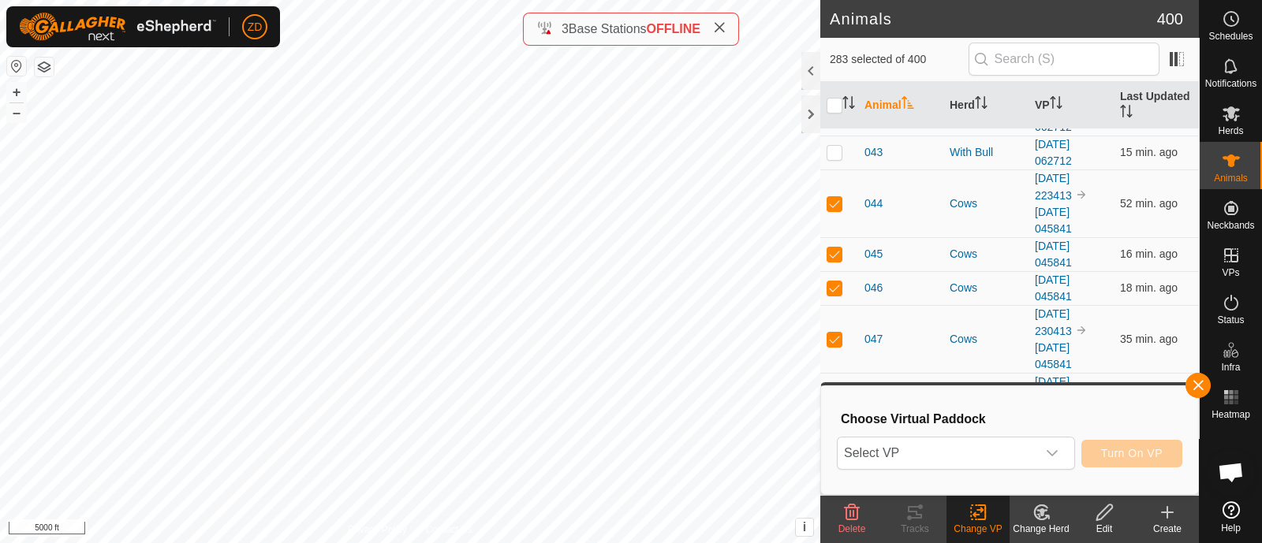
scroll to position [2181, 0]
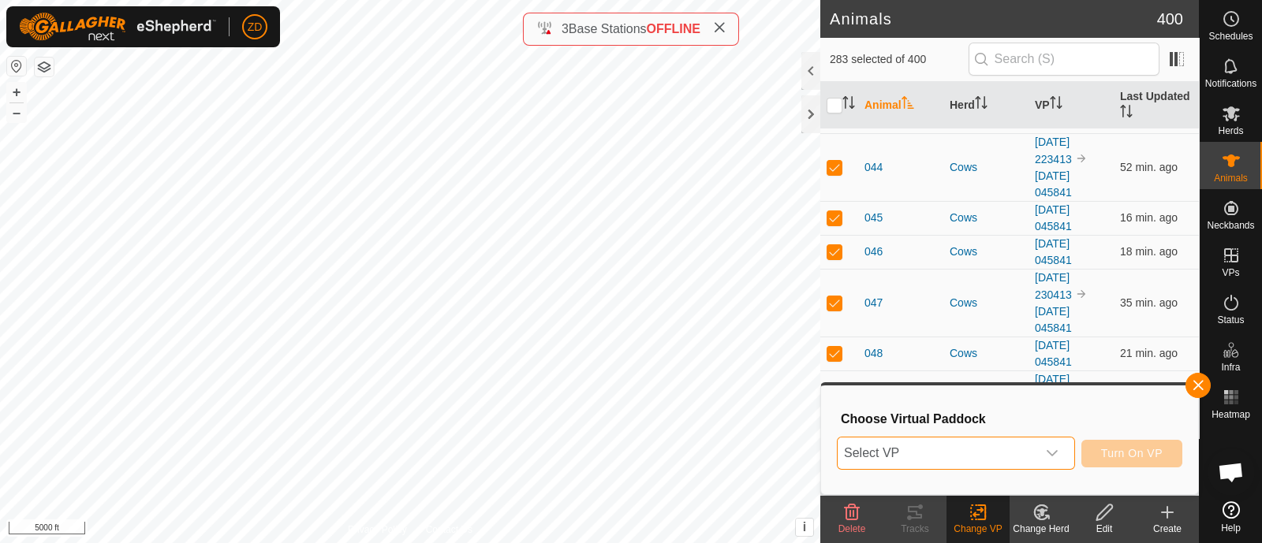
click at [965, 445] on span "Select VP" at bounding box center [936, 454] width 199 height 32
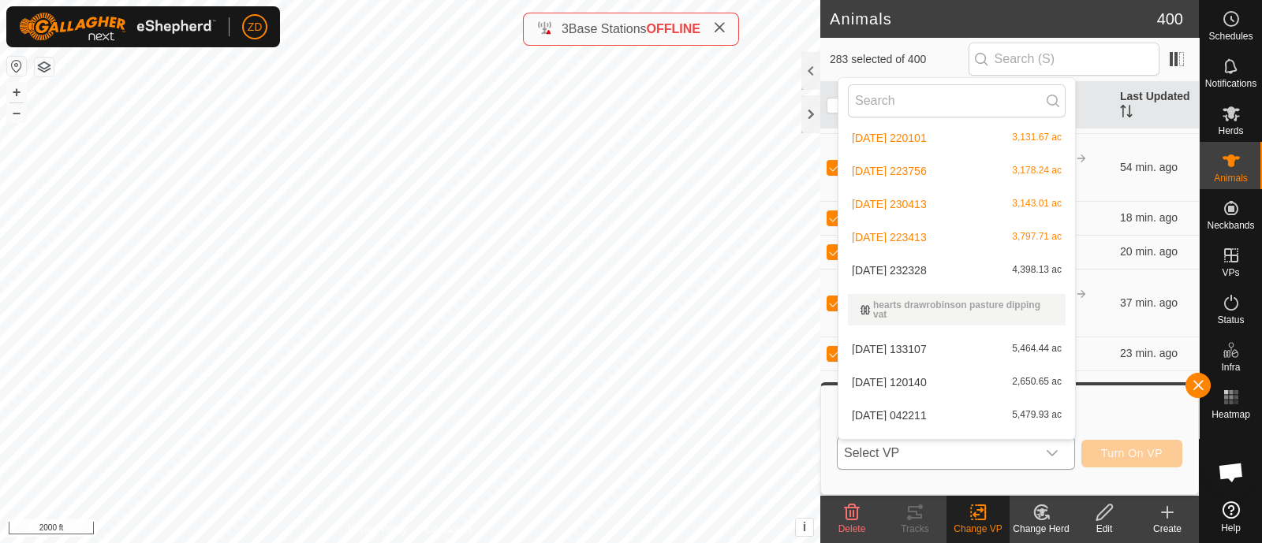
scroll to position [330, 0]
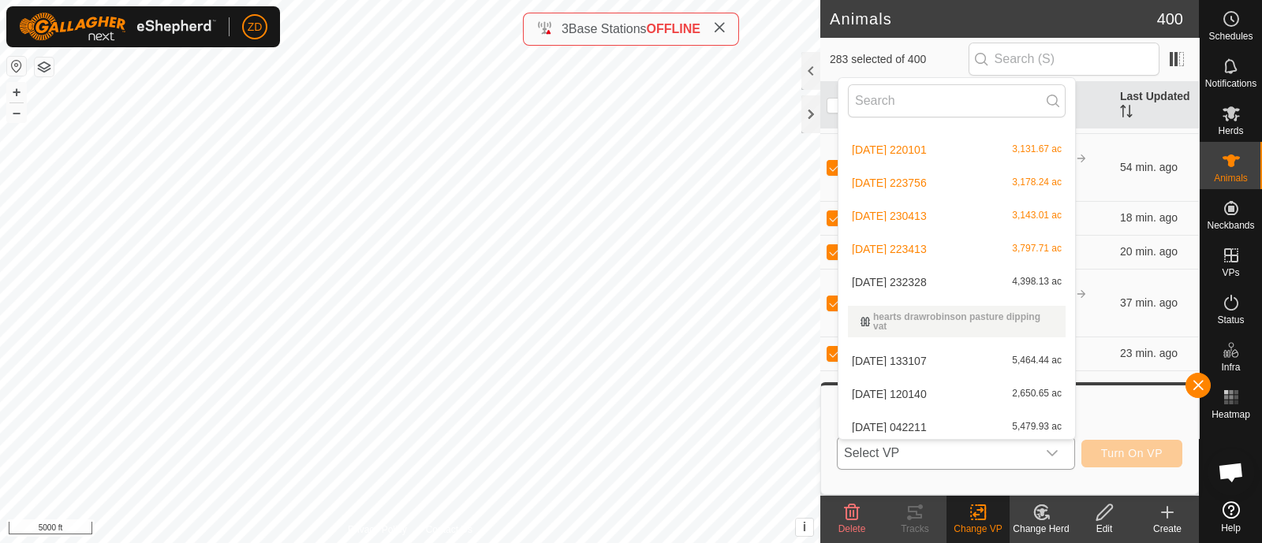
click at [907, 280] on li "[DATE] 232328 4,398.13 ac" at bounding box center [956, 282] width 237 height 32
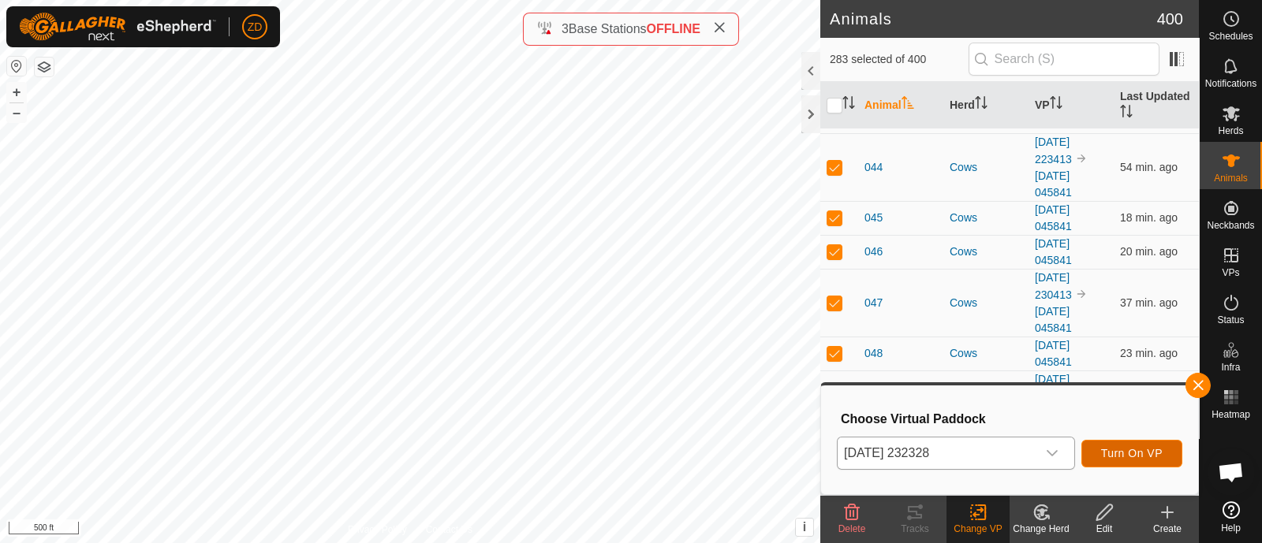
click at [1137, 456] on span "Turn On VP" at bounding box center [1131, 453] width 61 height 13
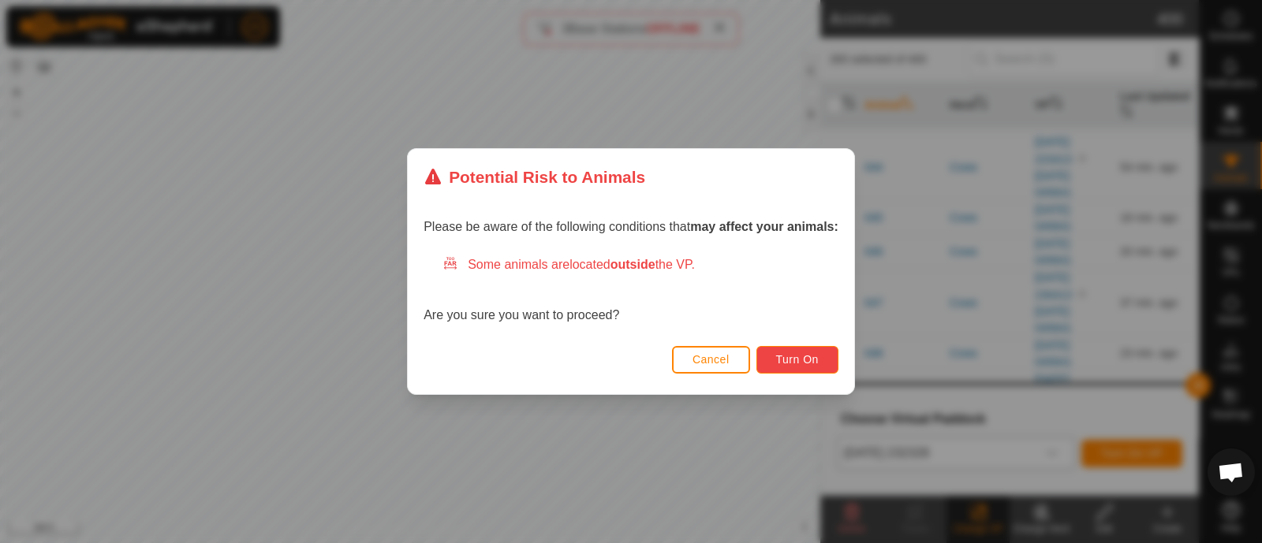
click at [808, 359] on span "Turn On" at bounding box center [797, 359] width 43 height 13
